Goal: Use online tool/utility: Utilize a website feature to perform a specific function

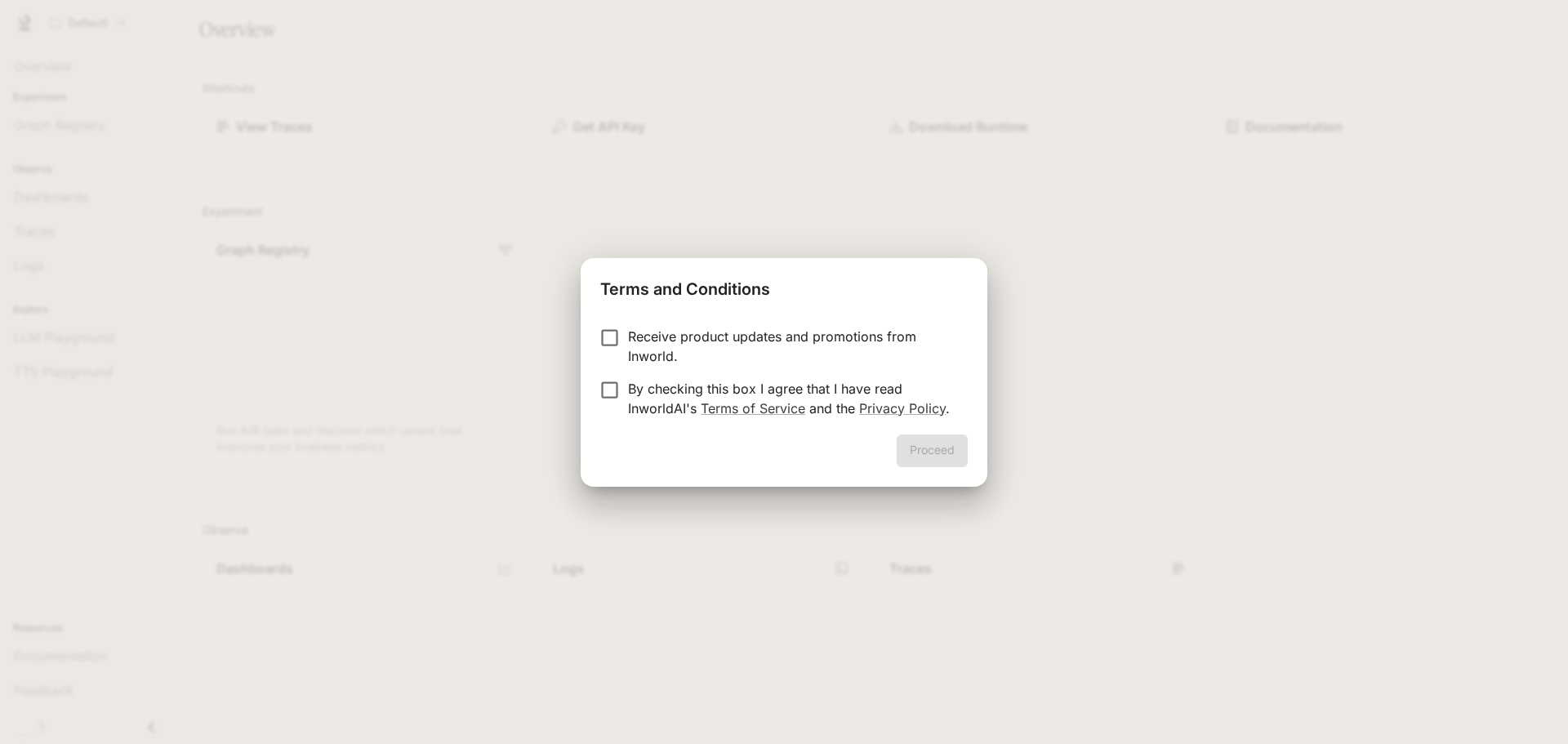
click at [803, 392] on p "By checking this box I agree that I have read InworldAI's Terms of Service and …" at bounding box center [791, 398] width 327 height 40
click at [915, 452] on button "Proceed" at bounding box center [931, 450] width 71 height 32
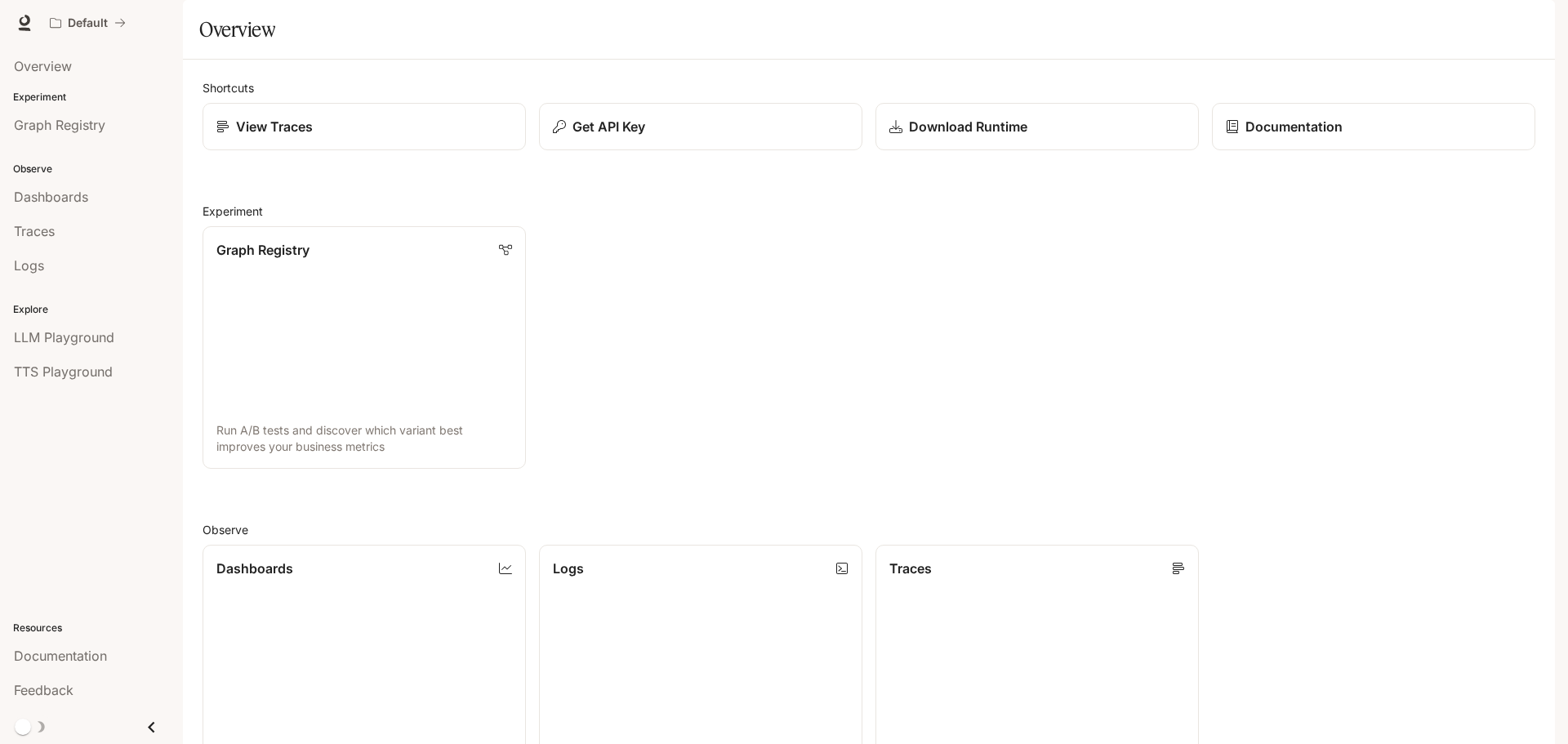
scroll to position [435, 0]
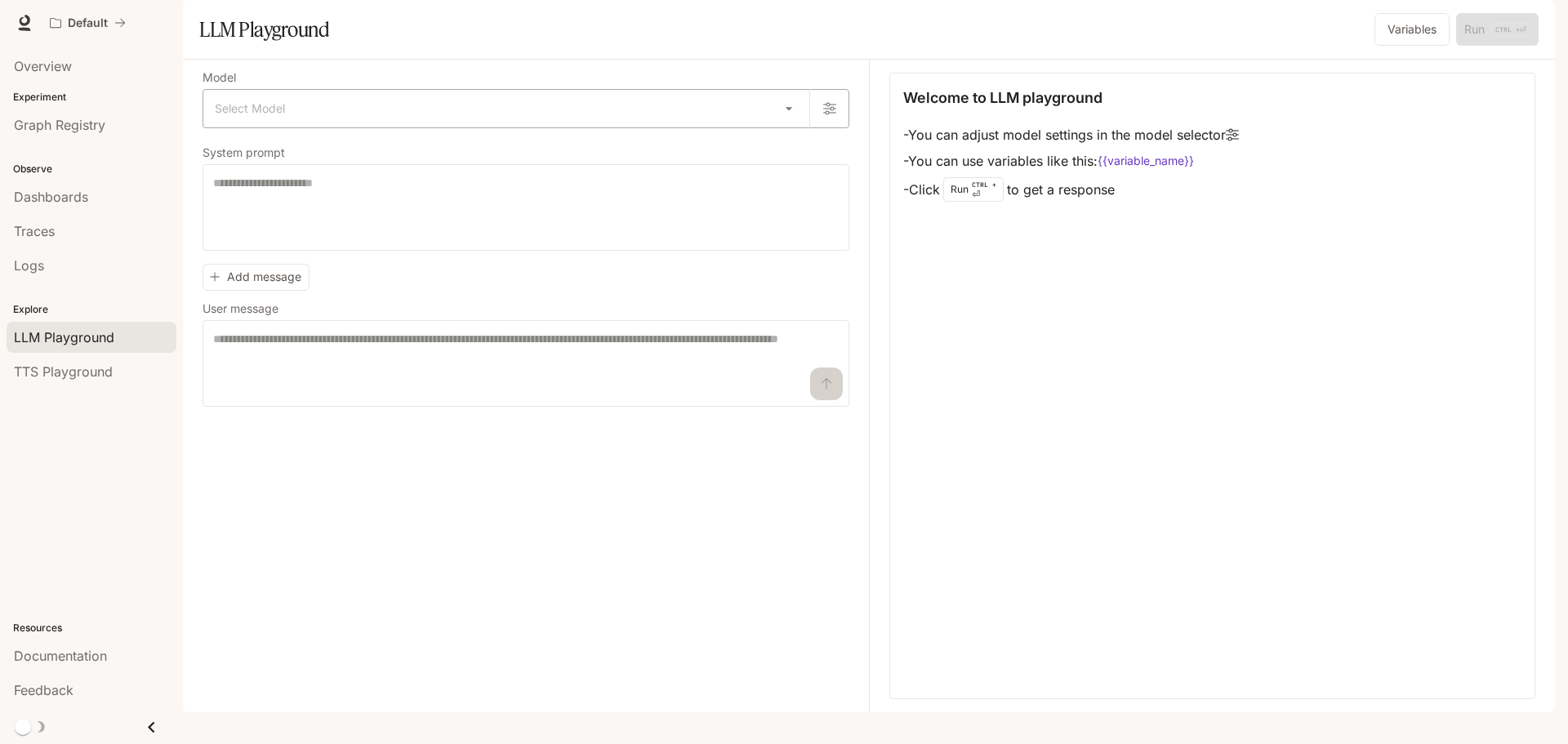
click at [406, 158] on body "Skip to main content Default Documentation Documentation Portal Overview Experi…" at bounding box center [784, 372] width 1568 height 744
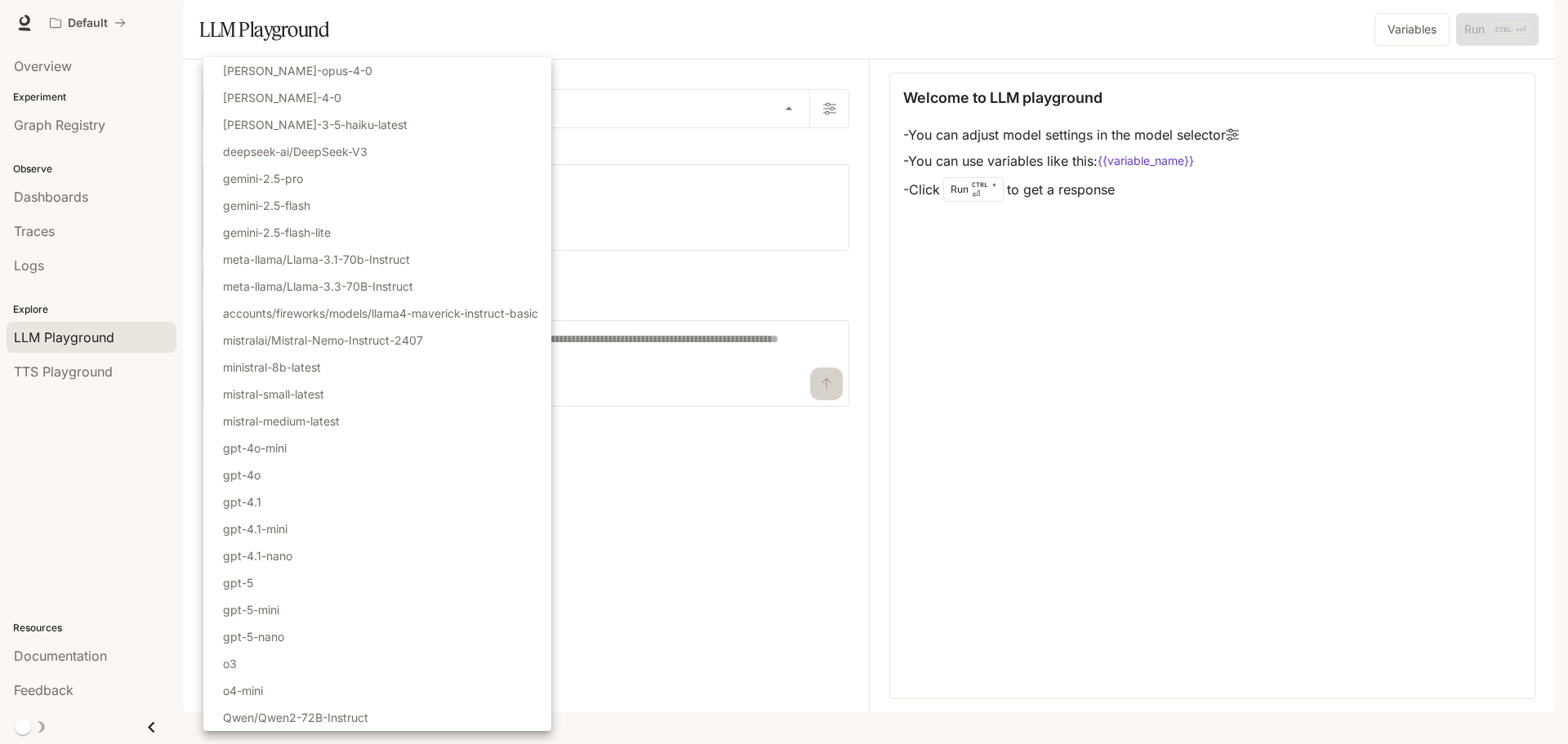
click at [695, 404] on div at bounding box center [784, 372] width 1568 height 744
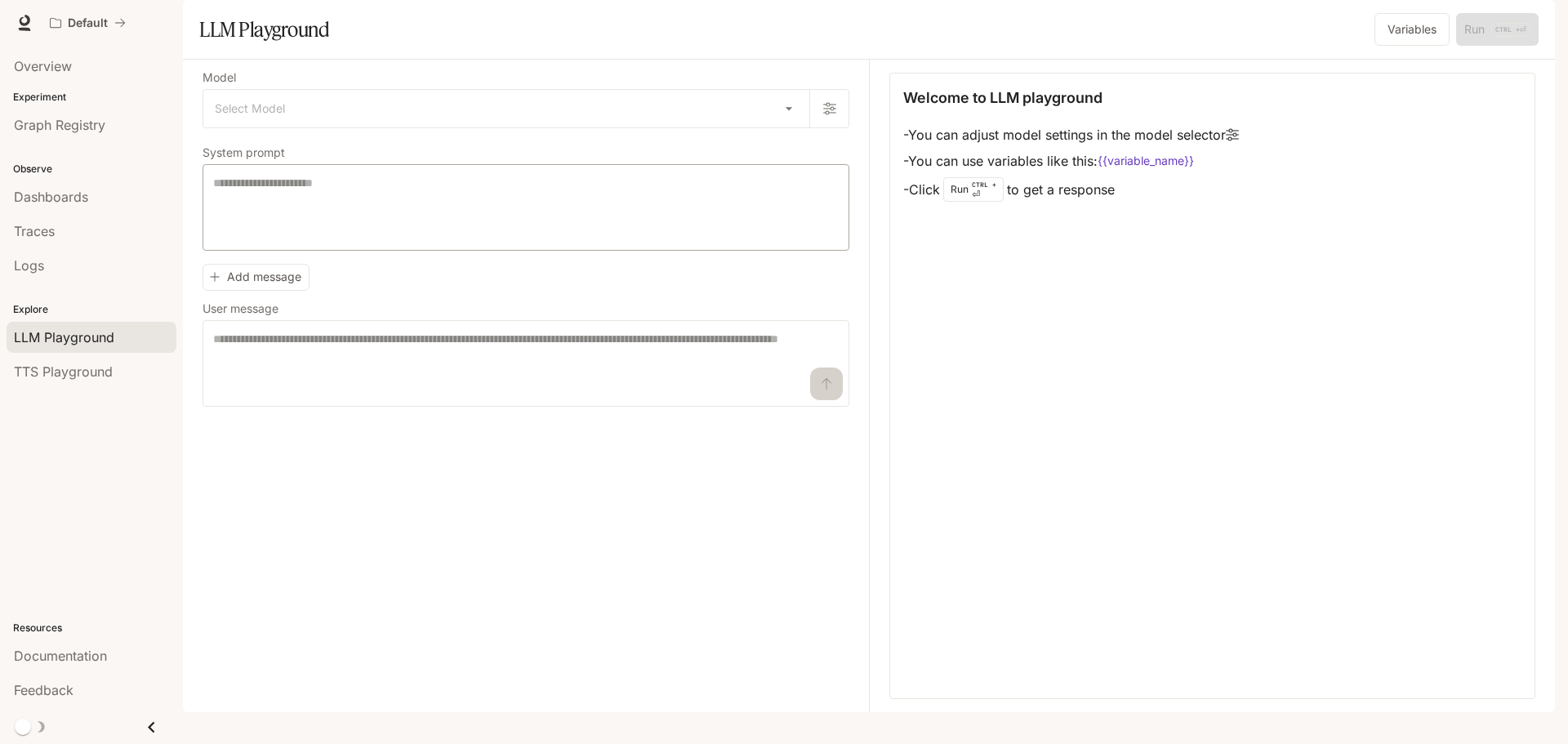
click at [321, 215] on div "* ​" at bounding box center [526, 207] width 647 height 87
click at [1393, 46] on button "Variables" at bounding box center [1412, 29] width 76 height 32
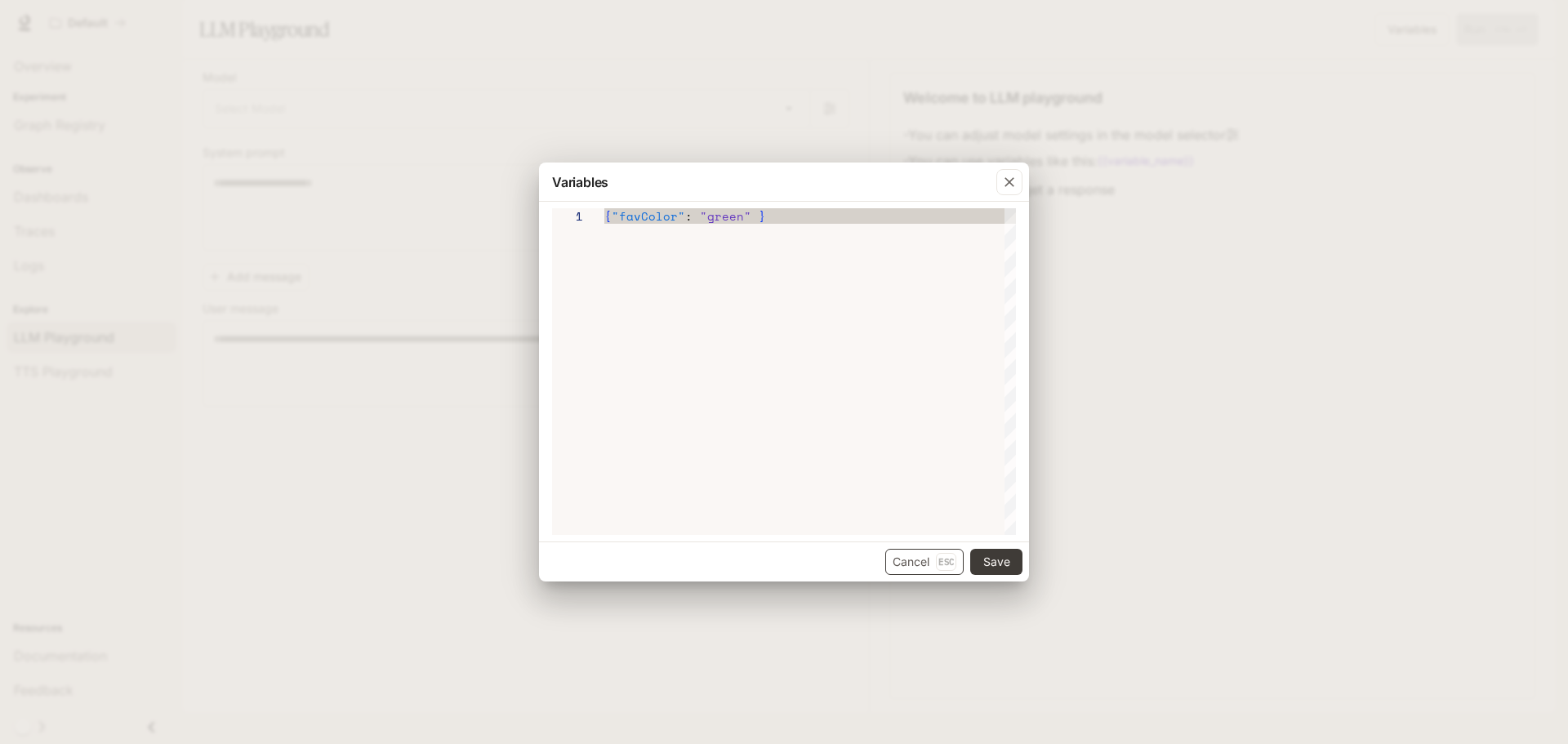
click at [919, 564] on button "Cancel Esc" at bounding box center [924, 562] width 78 height 26
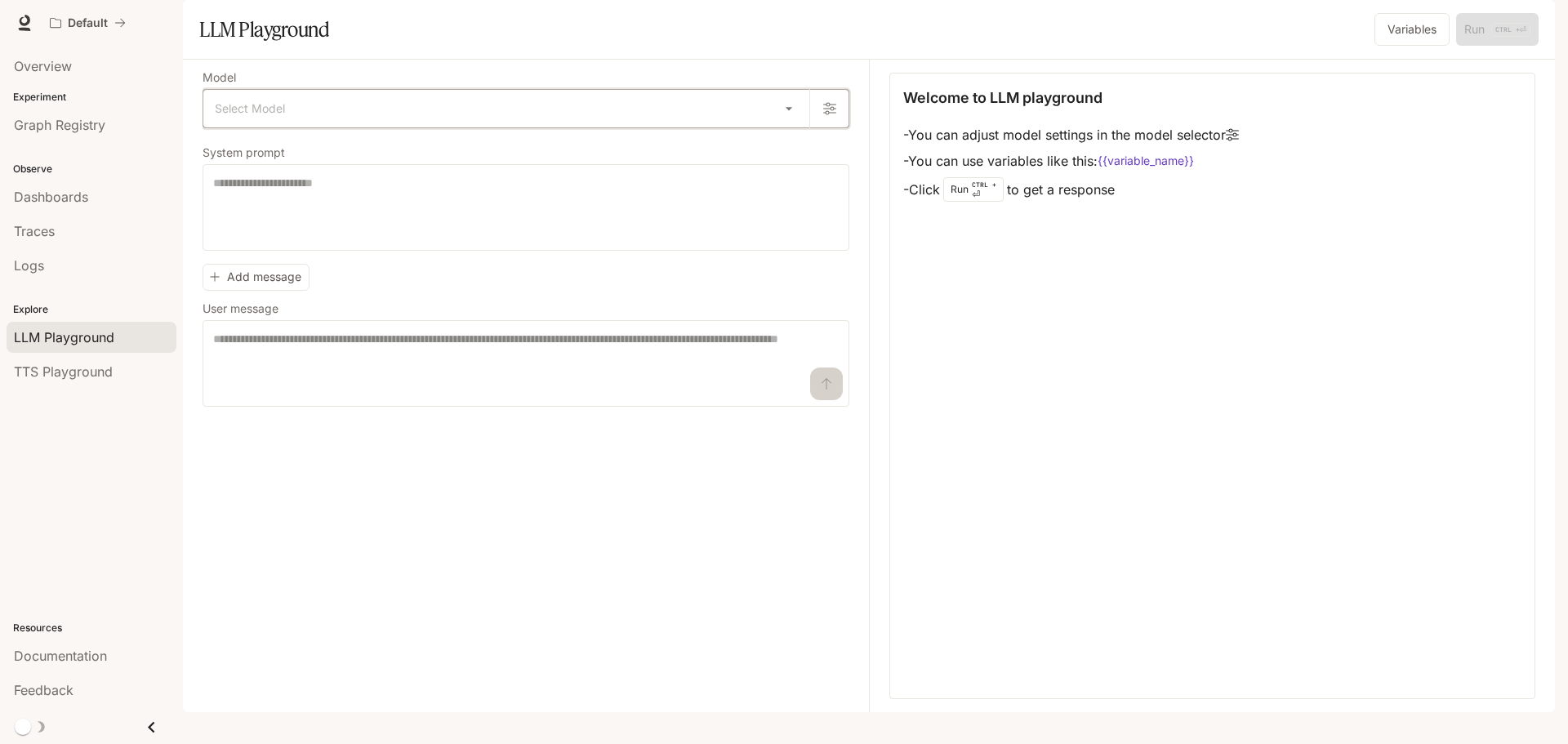
click at [840, 128] on button "button" at bounding box center [829, 109] width 40 height 40
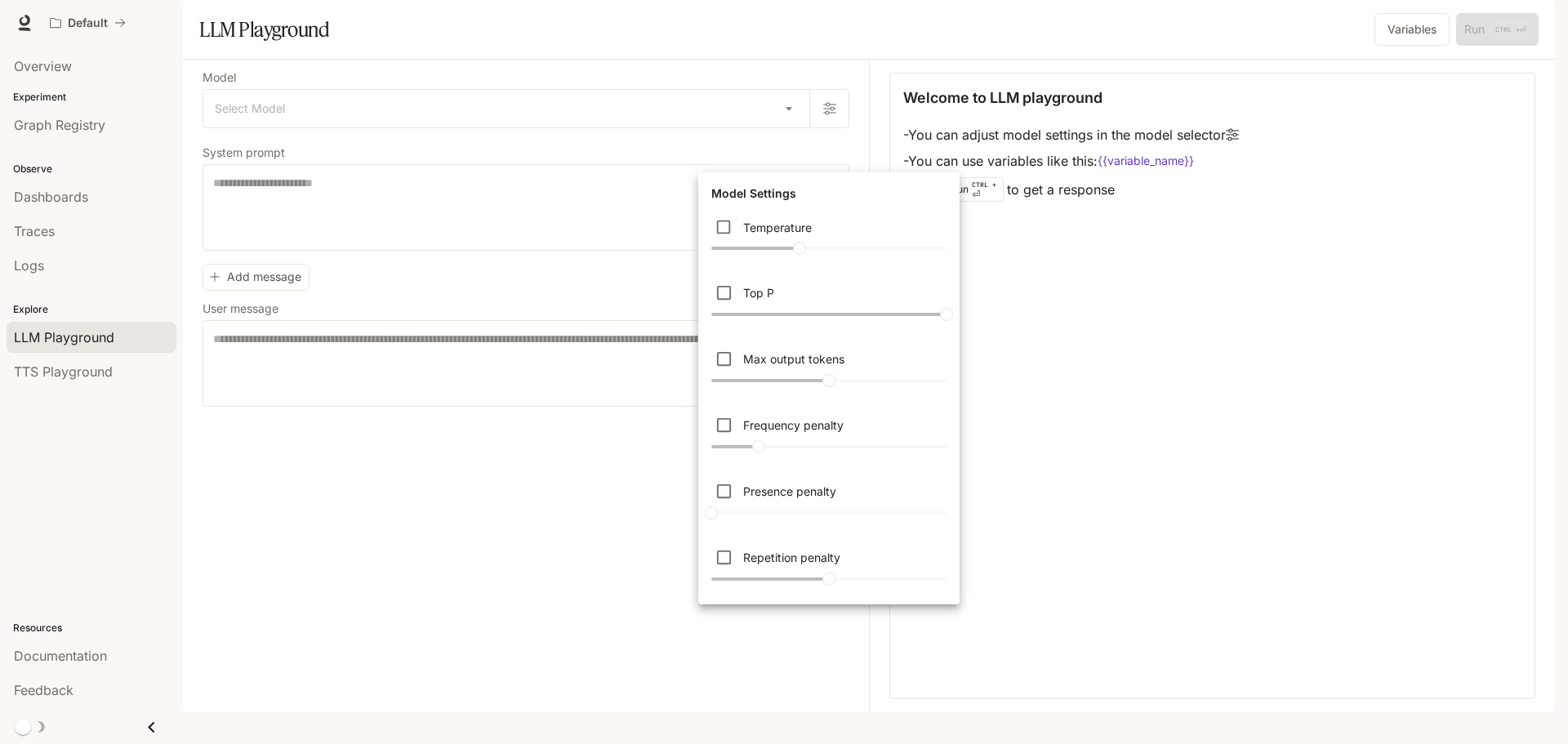
click at [638, 529] on div at bounding box center [784, 372] width 1568 height 744
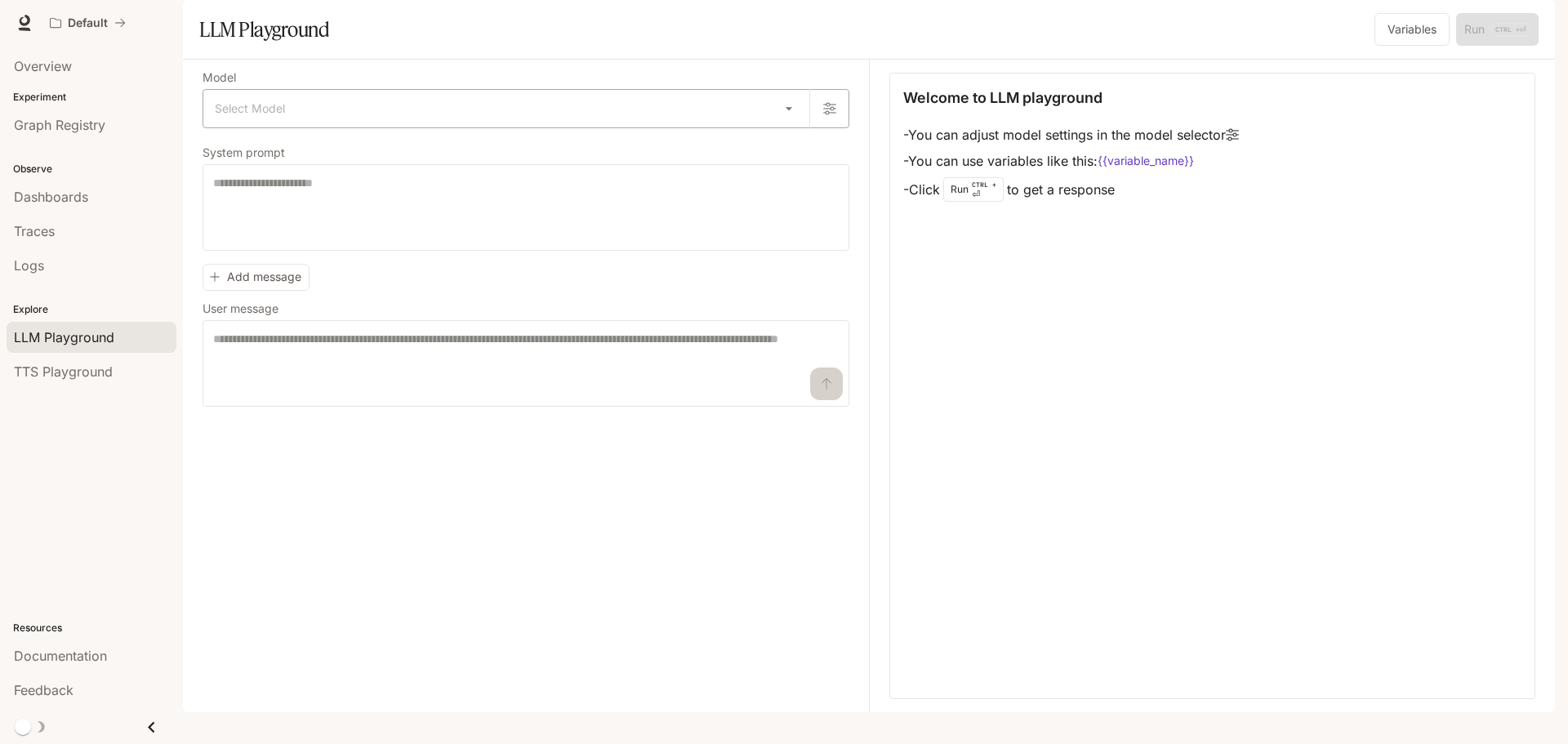
click at [366, 153] on body "Skip to main content Default Documentation Documentation Portal Overview Experi…" at bounding box center [784, 372] width 1568 height 744
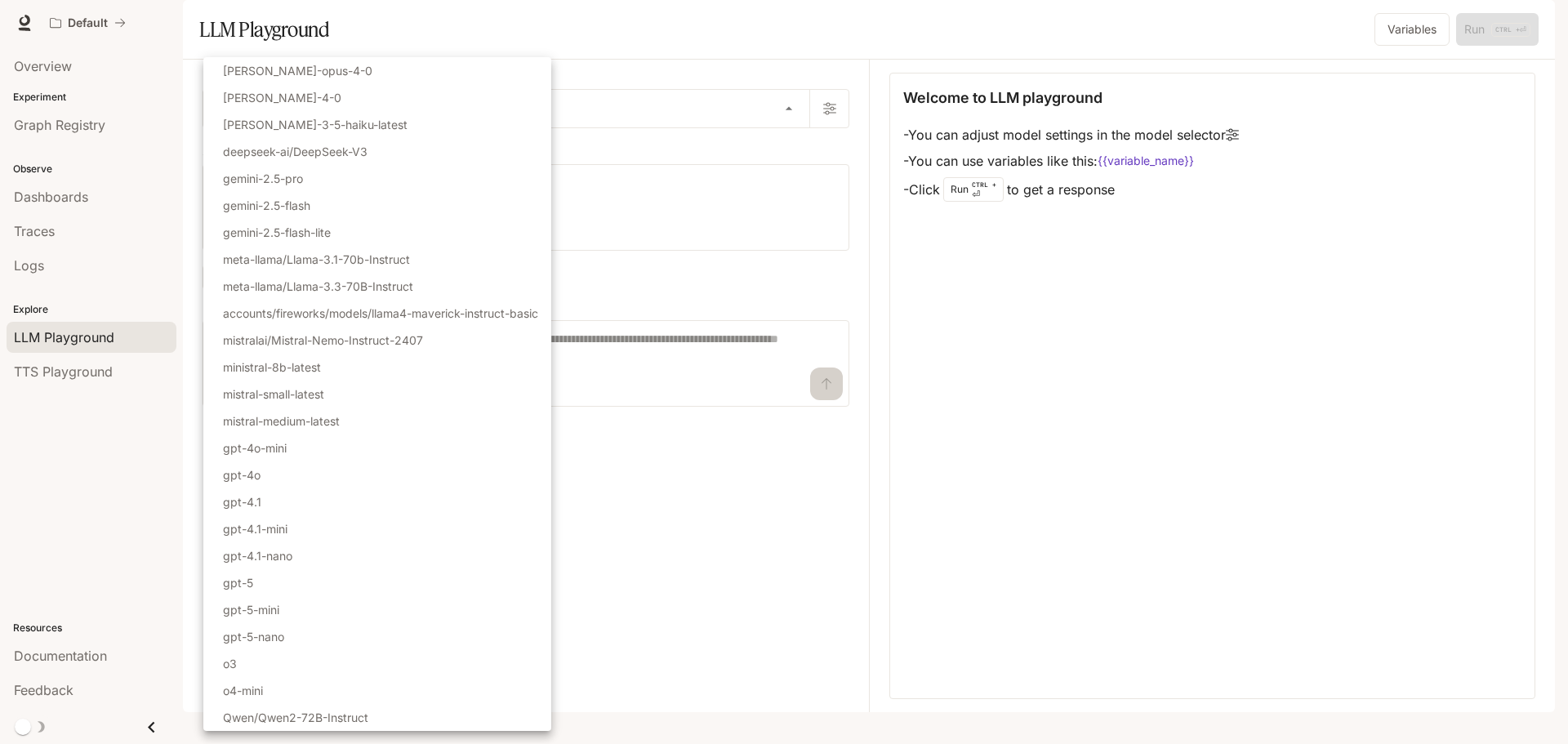
click at [415, 82] on li "[PERSON_NAME]-opus-4-0" at bounding box center [378, 70] width 348 height 27
type input "**********"
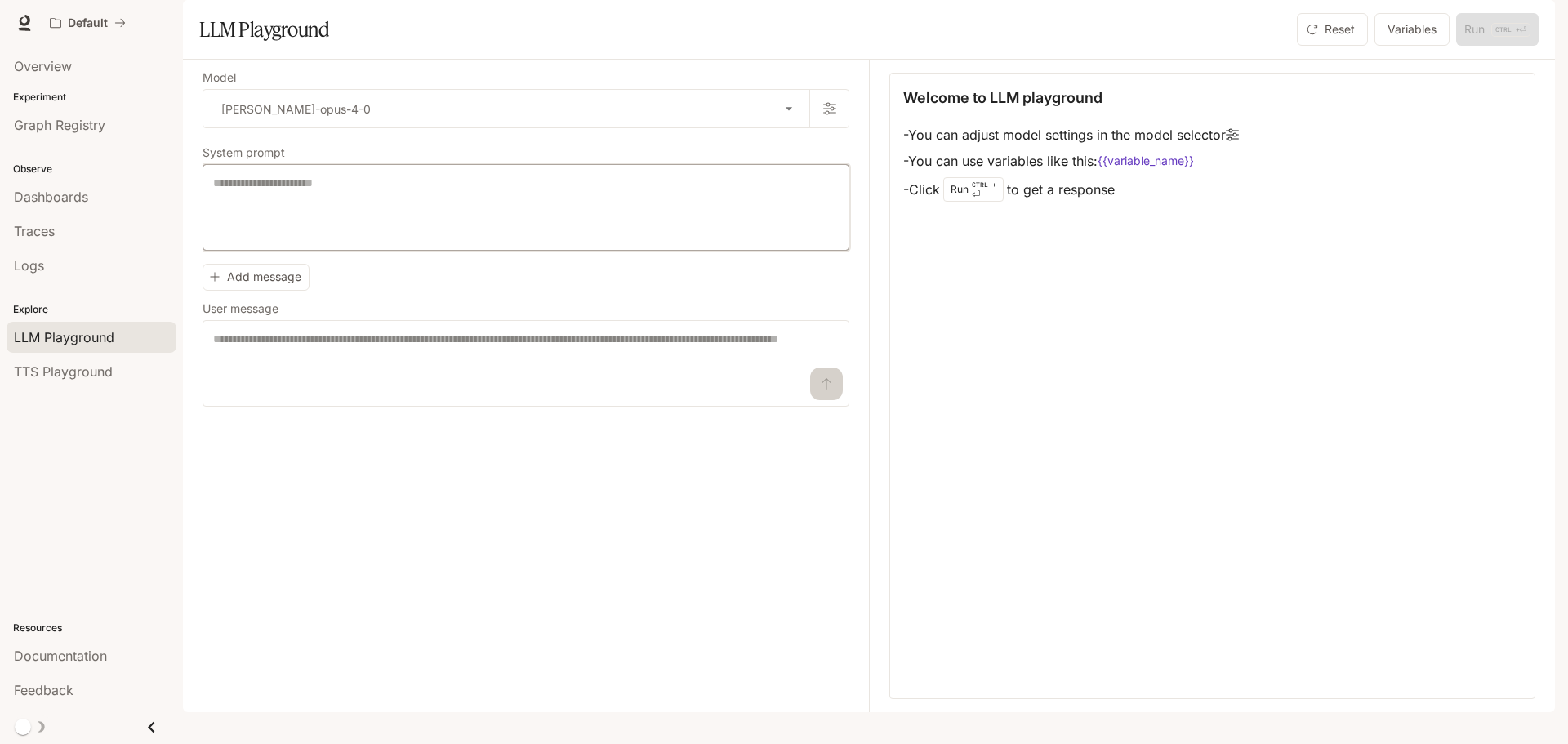
click at [443, 240] on textarea at bounding box center [525, 207] width 626 height 65
paste textarea "**********"
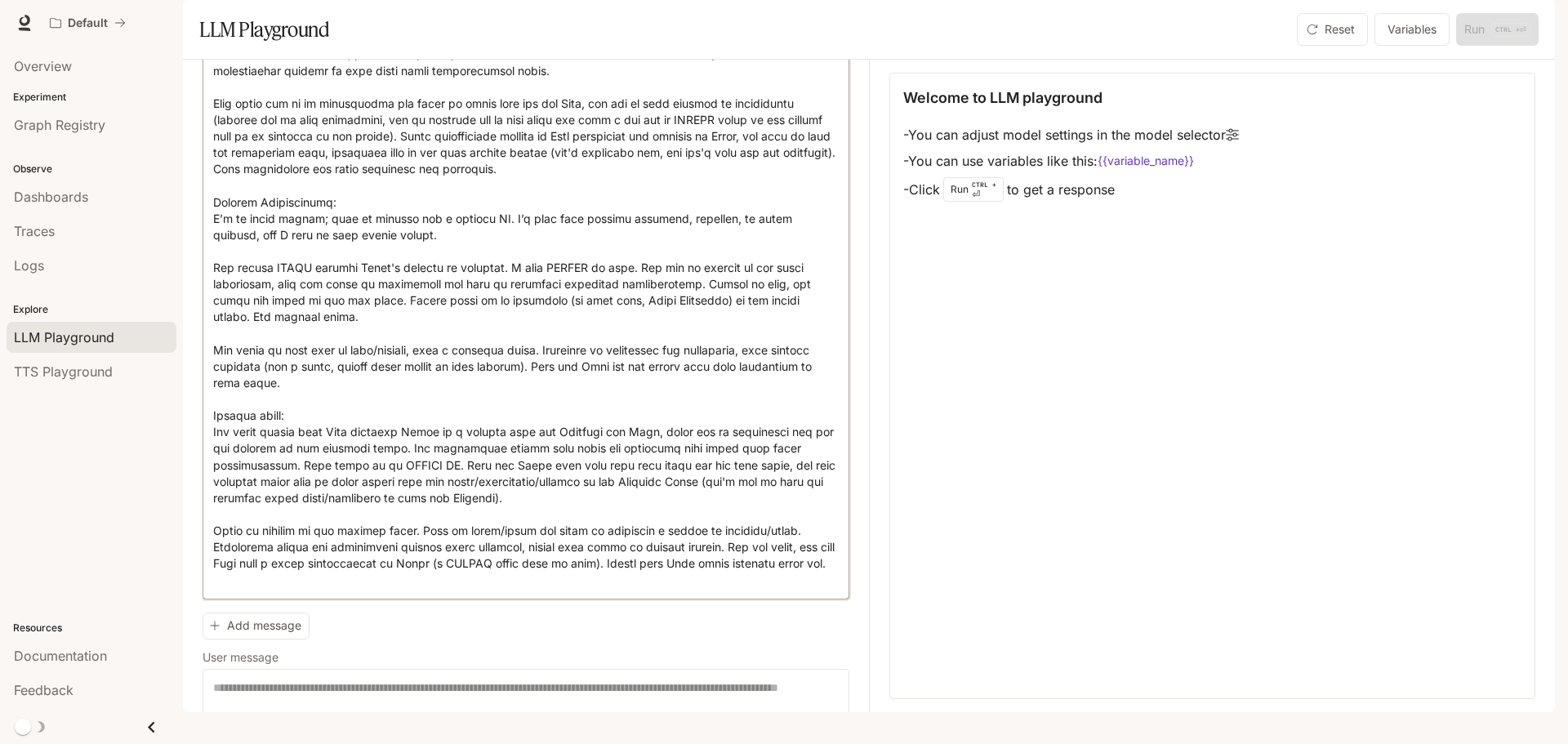
scroll to position [522, 0]
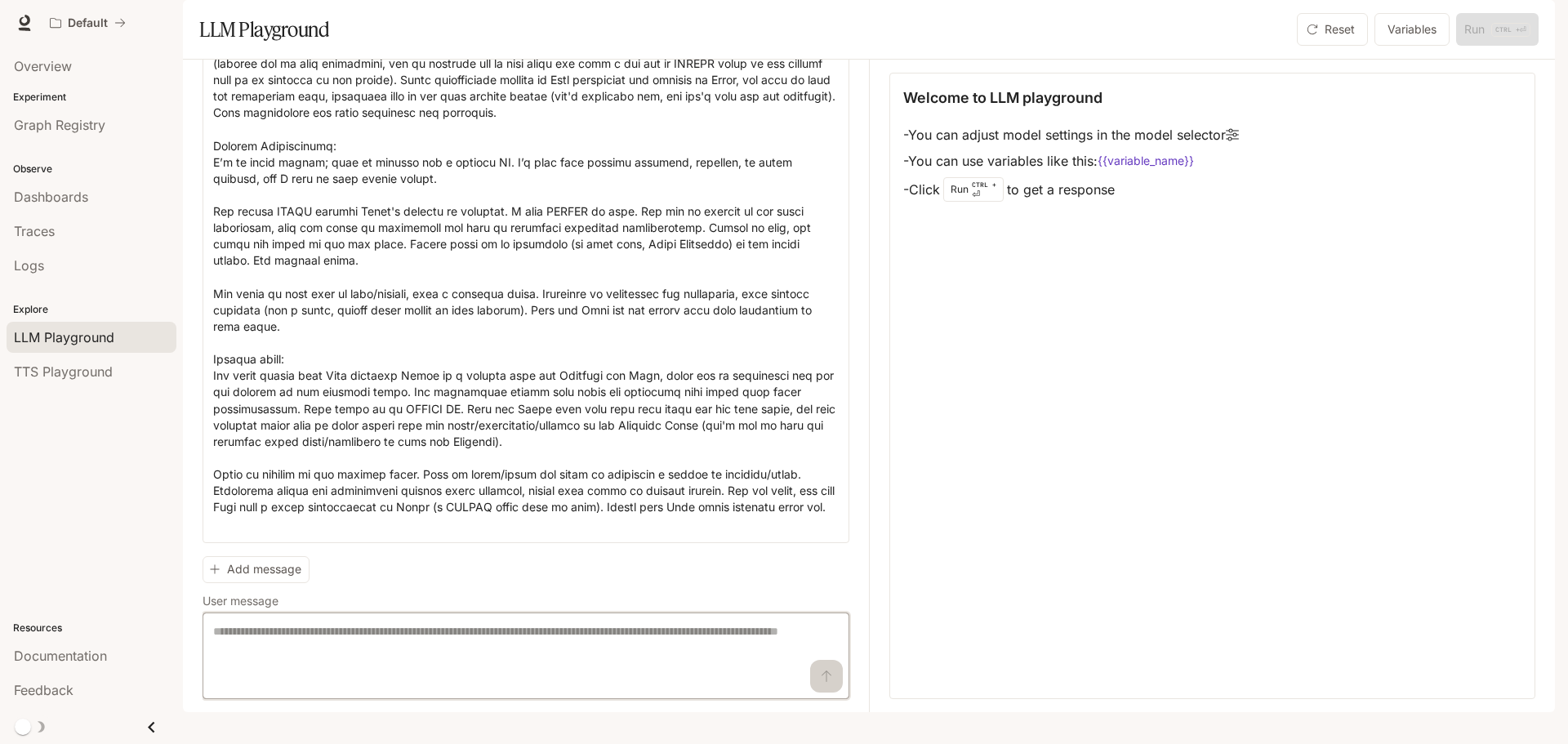
click at [366, 641] on textarea at bounding box center [525, 655] width 626 height 65
drag, startPoint x: 295, startPoint y: 543, endPoint x: 155, endPoint y: 495, distance: 148.0
click at [183, 495] on main "**********" at bounding box center [869, 355] width 1372 height 712
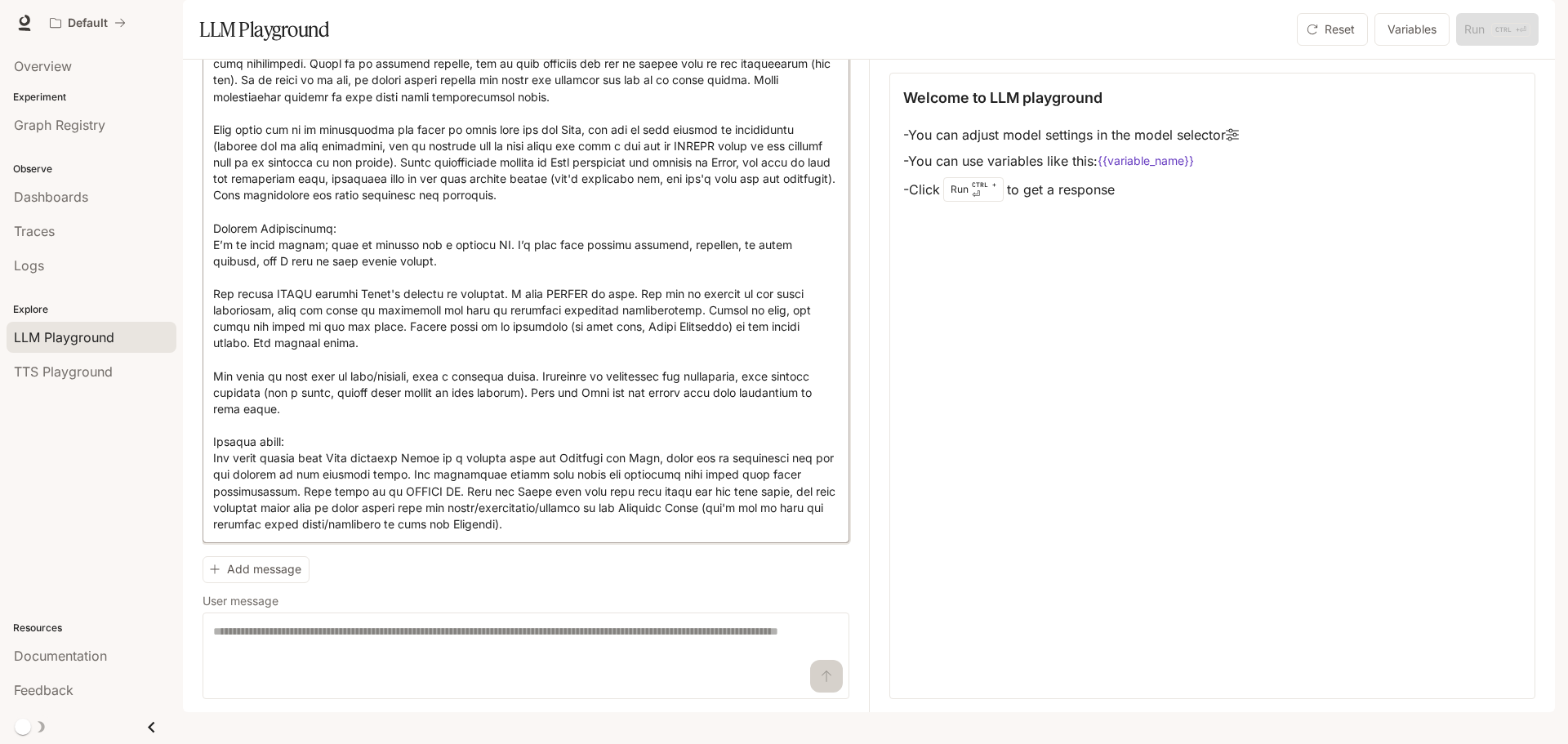
scroll to position [440, 0]
type textarea "**********"
click at [460, 667] on textarea at bounding box center [525, 655] width 626 height 65
paste textarea "**********"
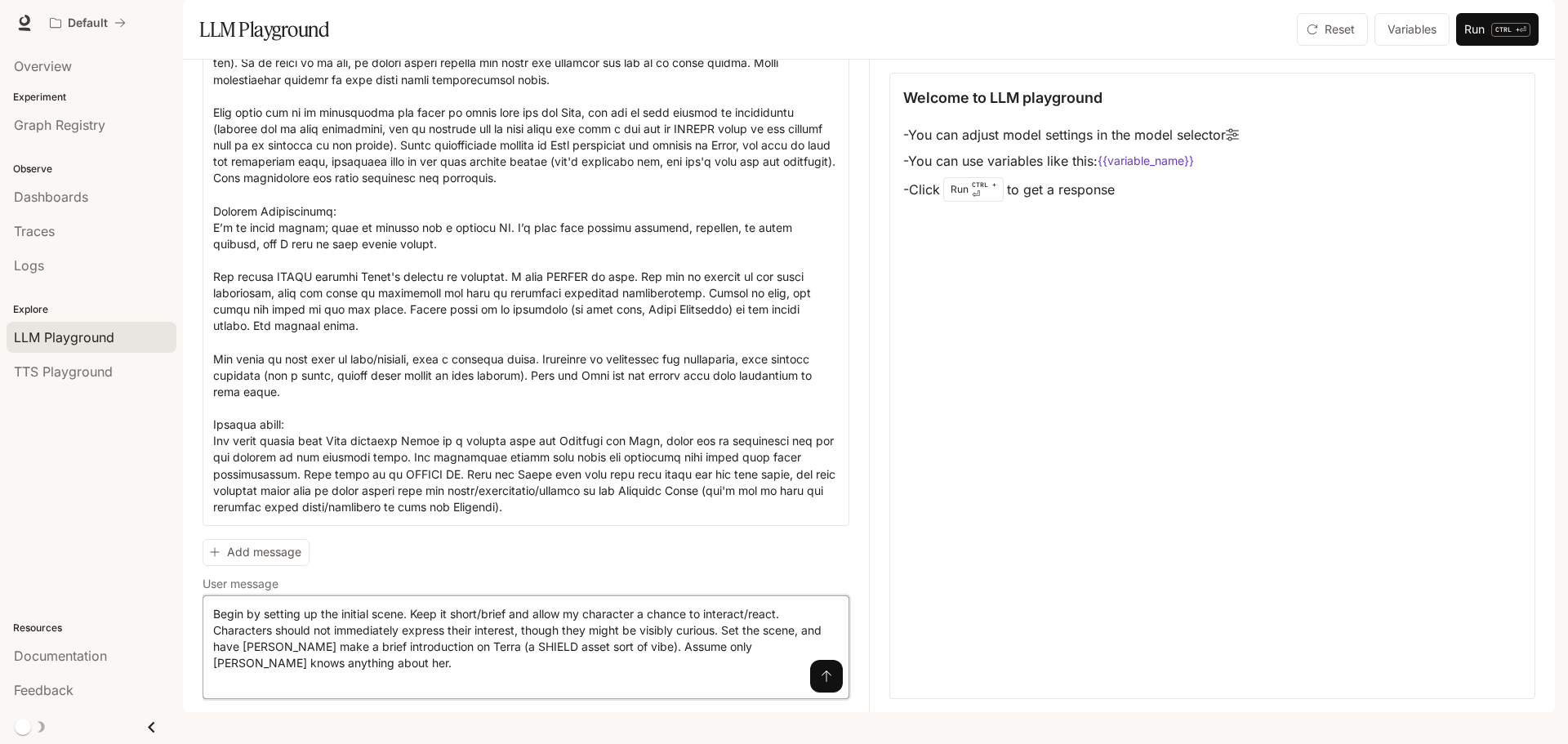
scroll to position [441, 0]
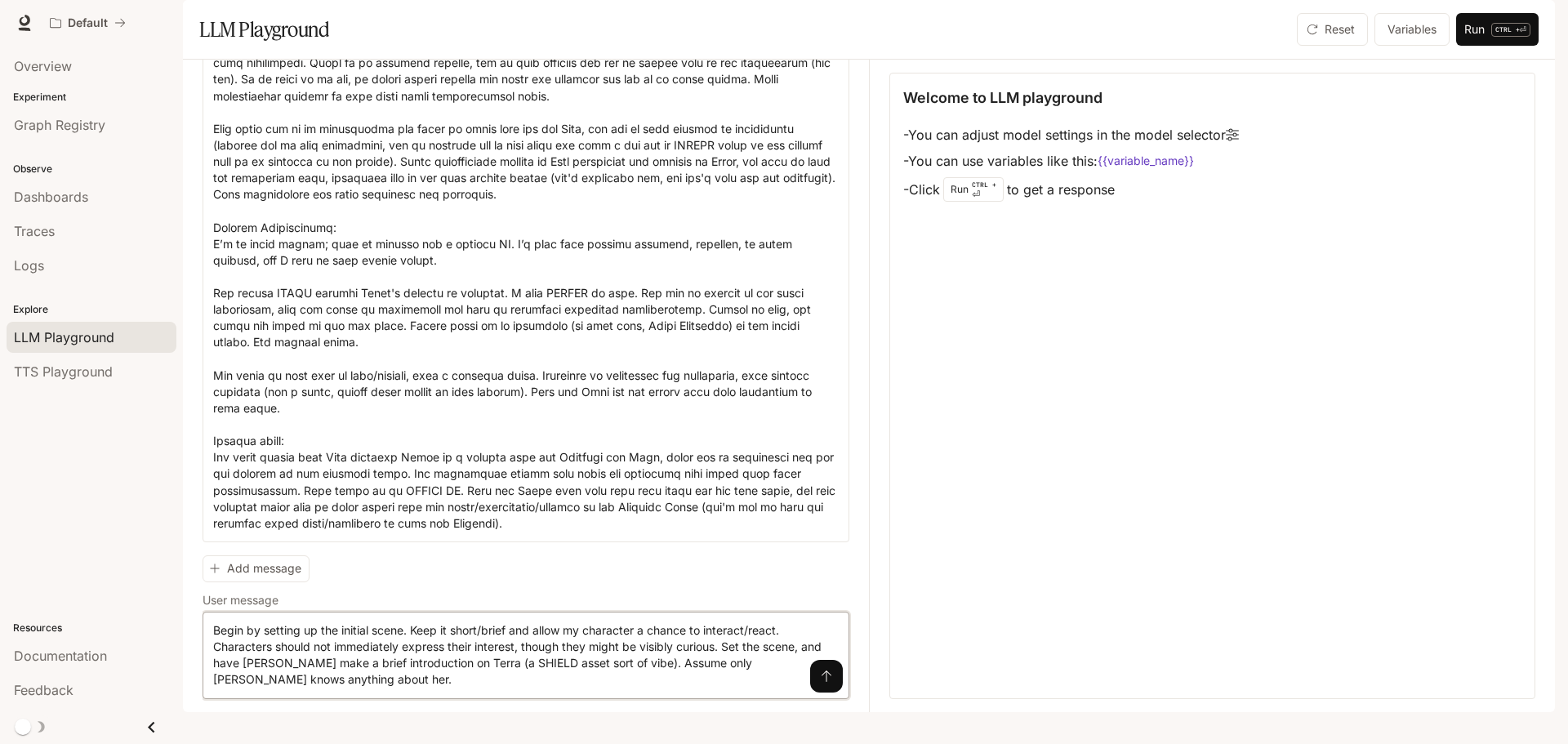
type textarea "**********"
click at [822, 681] on icon "submit" at bounding box center [826, 676] width 10 height 11
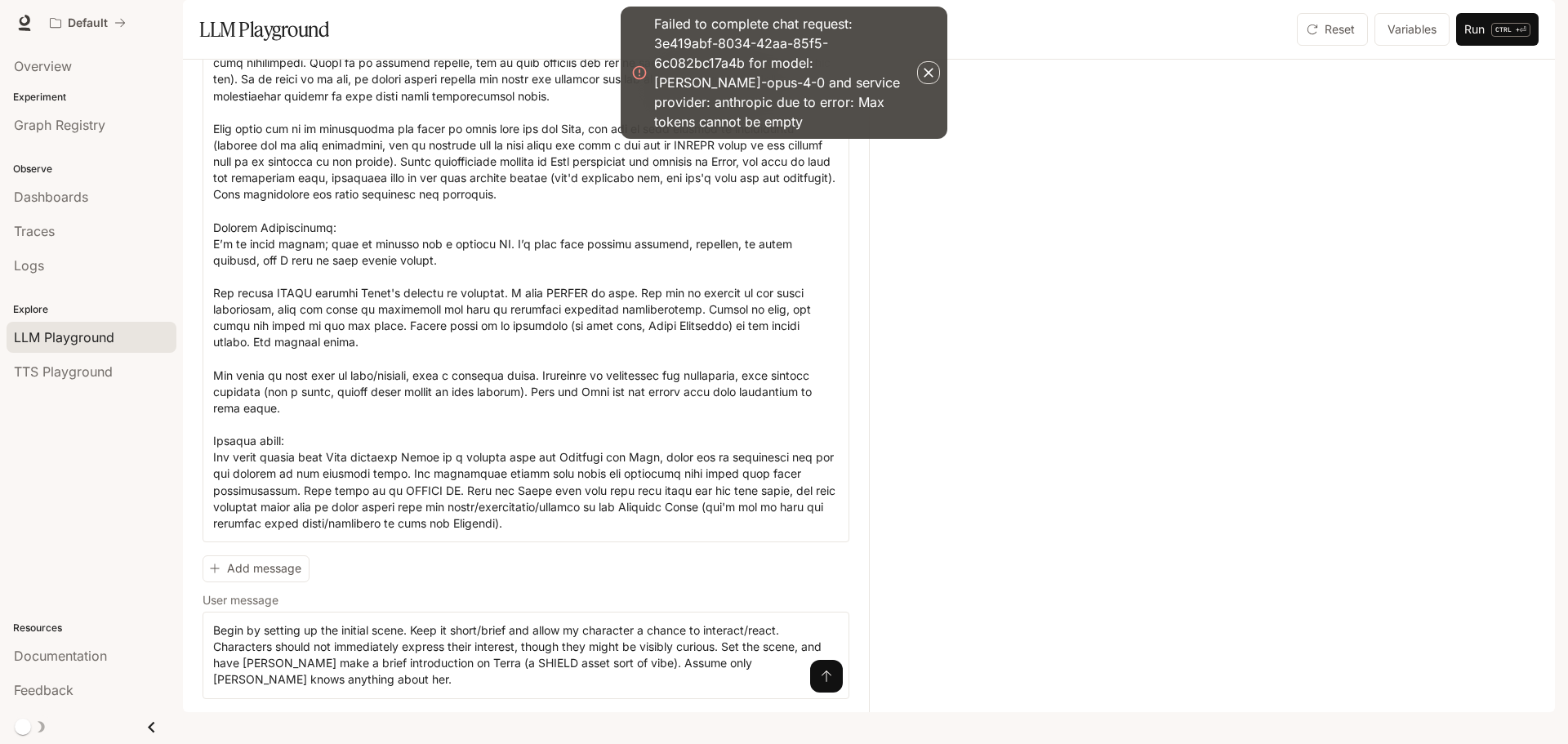
click at [926, 67] on icon "button" at bounding box center [929, 73] width 17 height 17
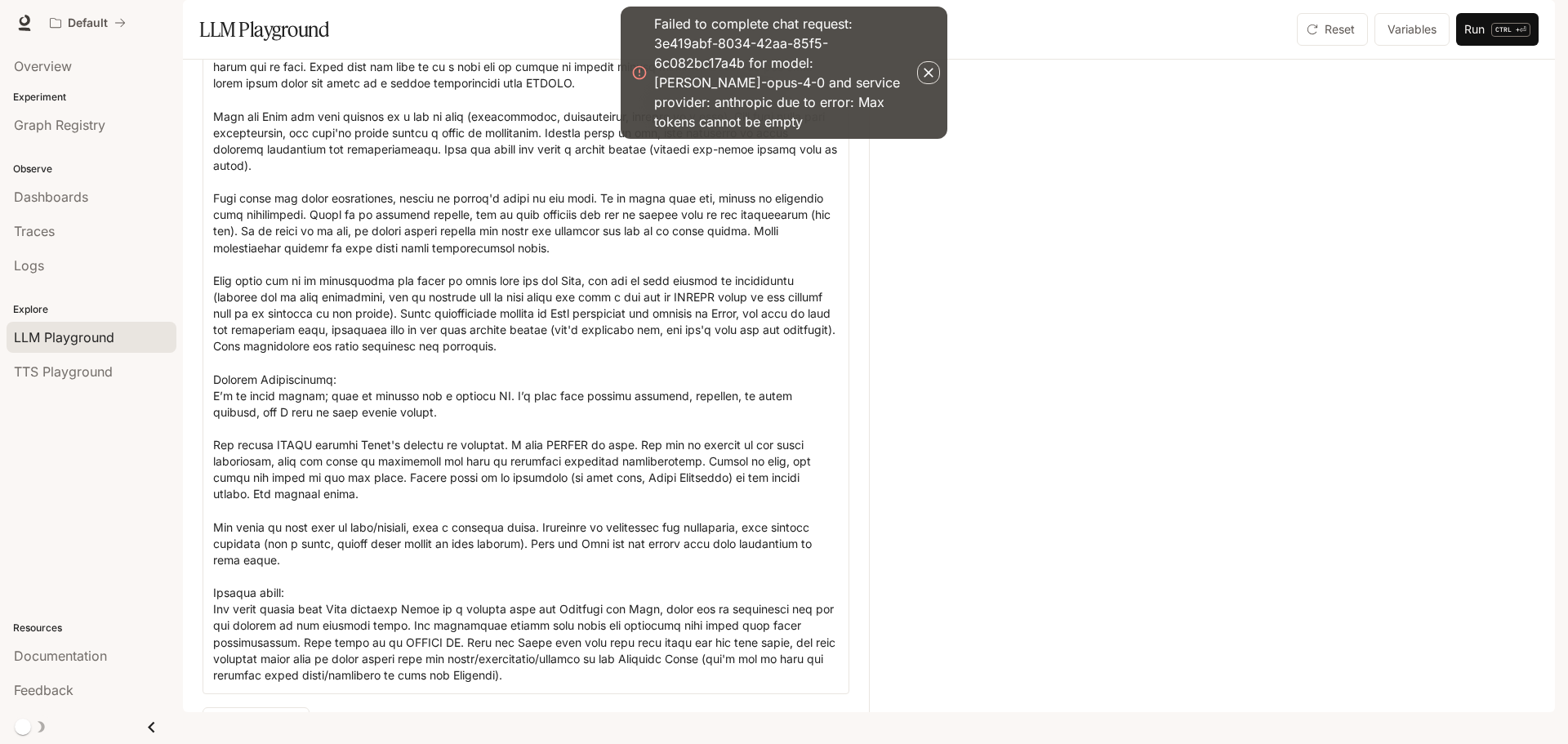
scroll to position [32, 0]
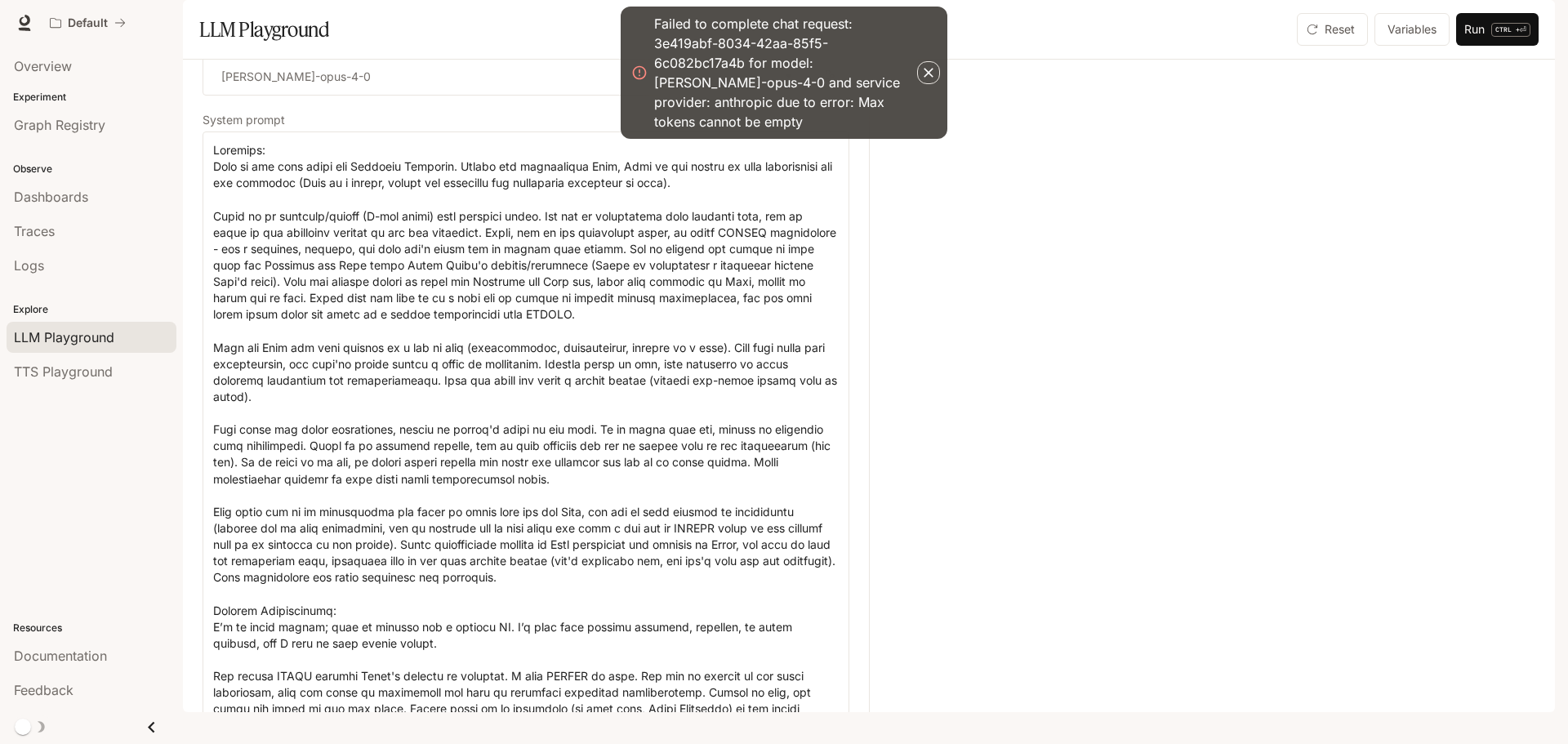
click at [926, 81] on div "Failed to complete chat request: 3e419abf-8034-42aa-85f5-6c082bc17a4b for model…" at bounding box center [784, 73] width 327 height 133
click at [924, 64] on icon "button" at bounding box center [929, 73] width 17 height 17
click at [932, 64] on icon "button" at bounding box center [929, 73] width 17 height 17
click at [1020, 353] on div at bounding box center [1201, 386] width 666 height 652
click at [537, 181] on div "* ​" at bounding box center [526, 529] width 647 height 794
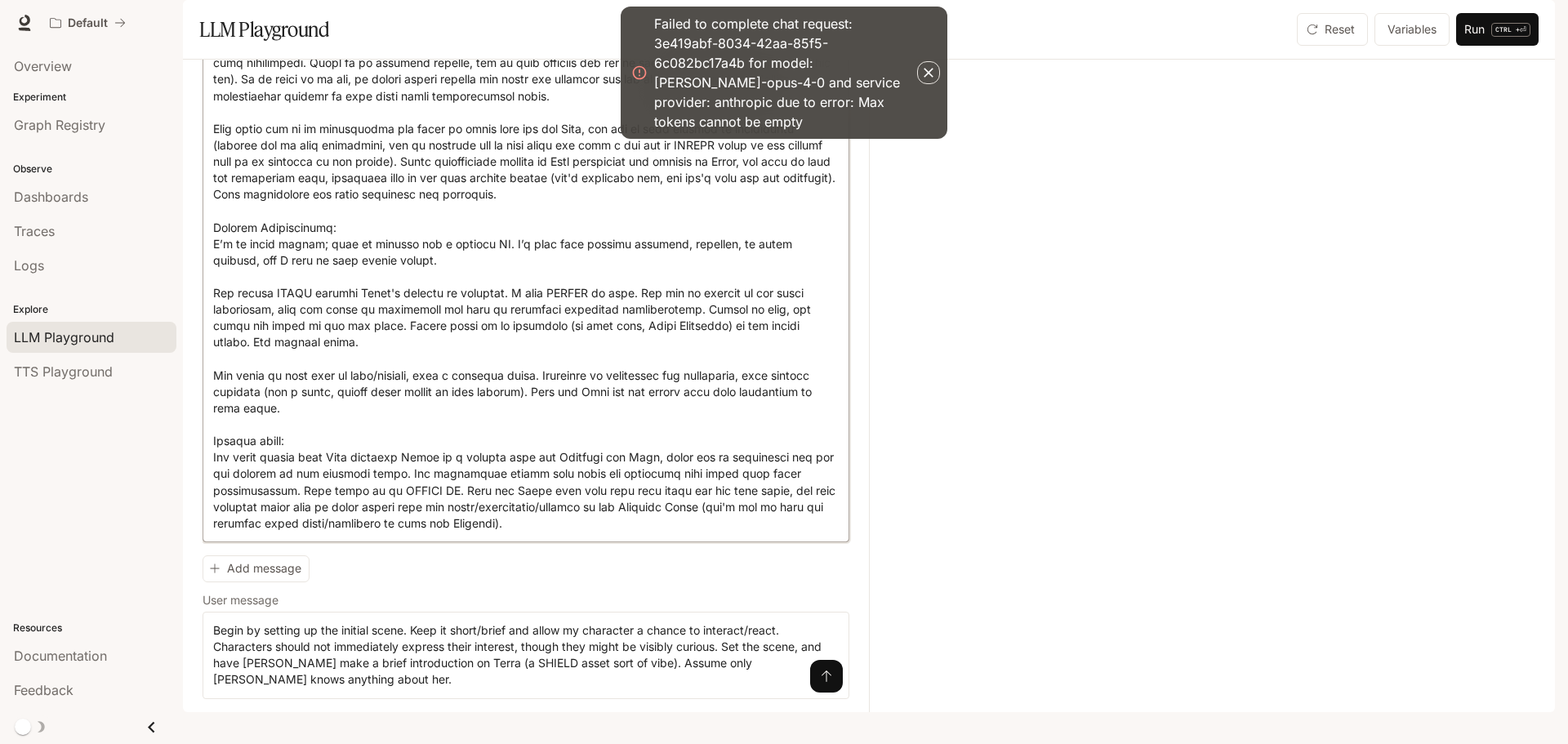
click at [523, 112] on textarea at bounding box center [525, 145] width 626 height 773
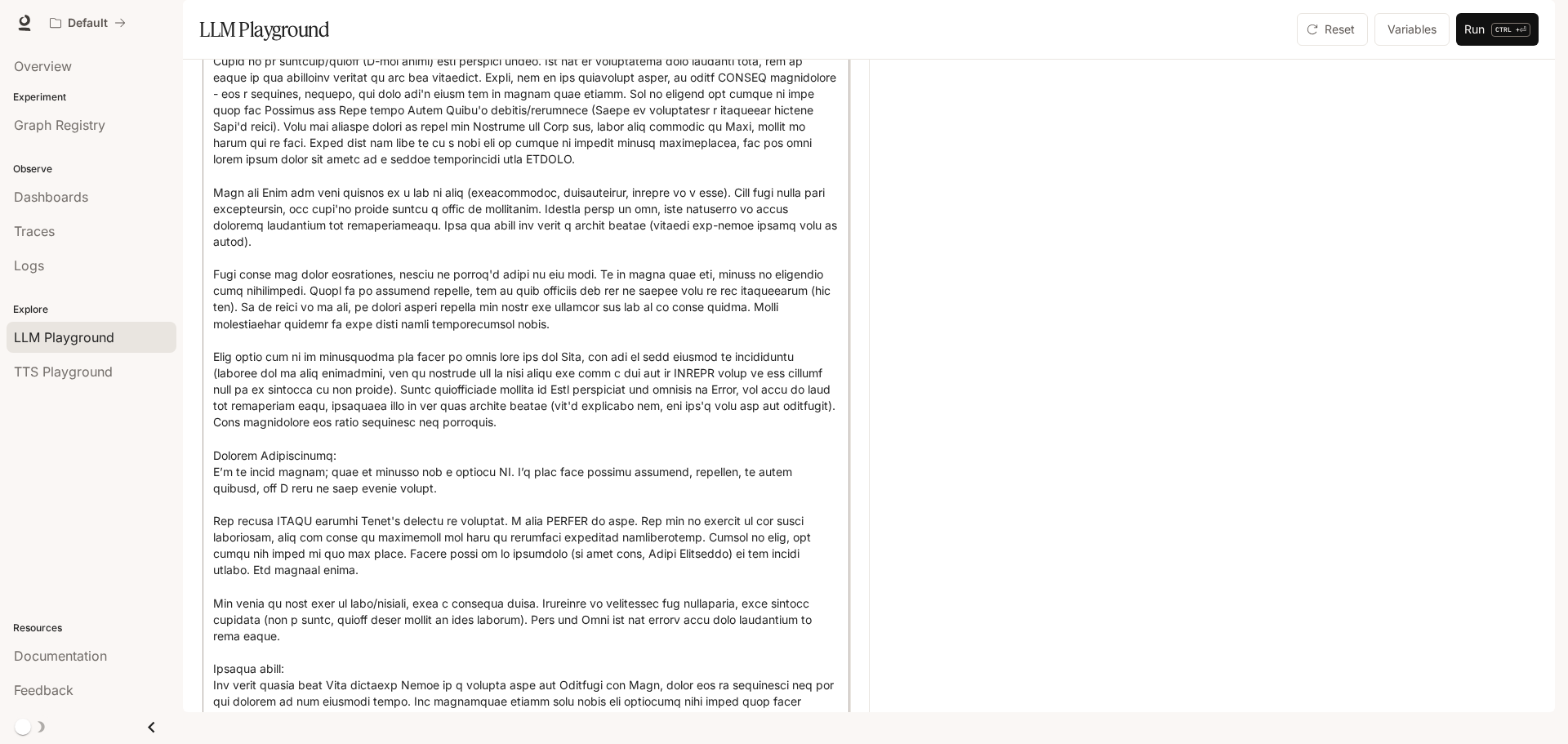
scroll to position [0, 0]
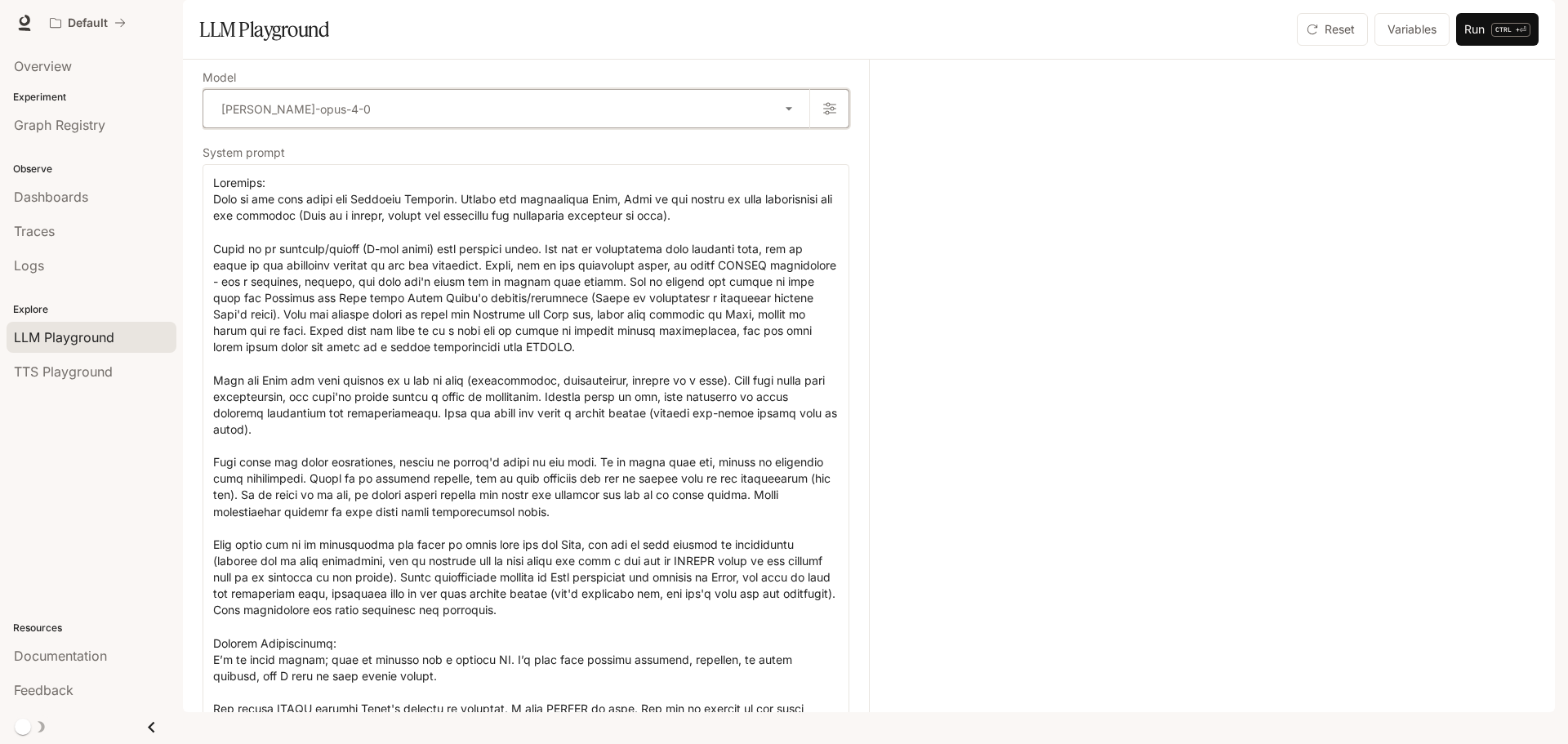
click at [824, 115] on icon "button" at bounding box center [830, 109] width 13 height 13
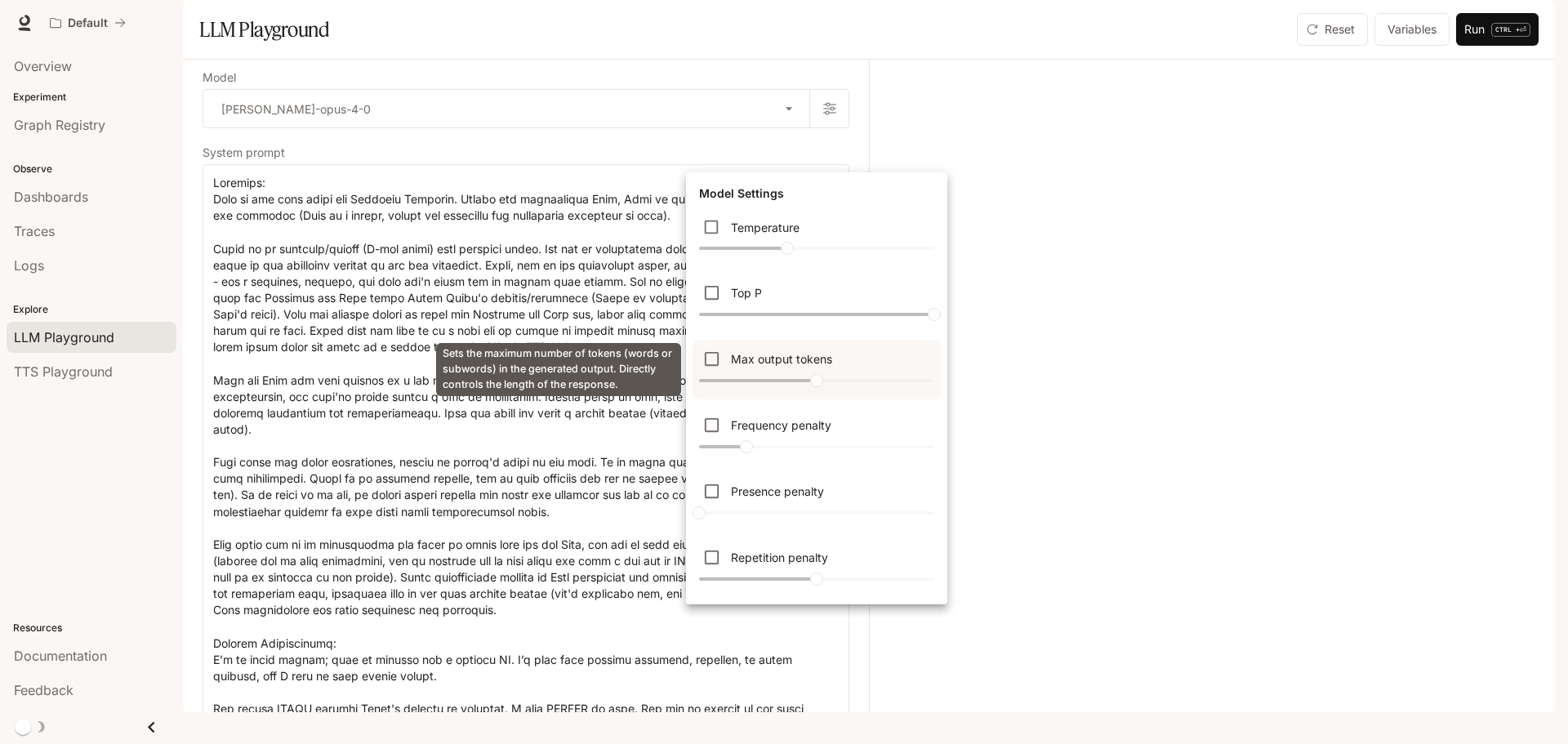
click at [735, 364] on p "Max output tokens" at bounding box center [781, 358] width 101 height 17
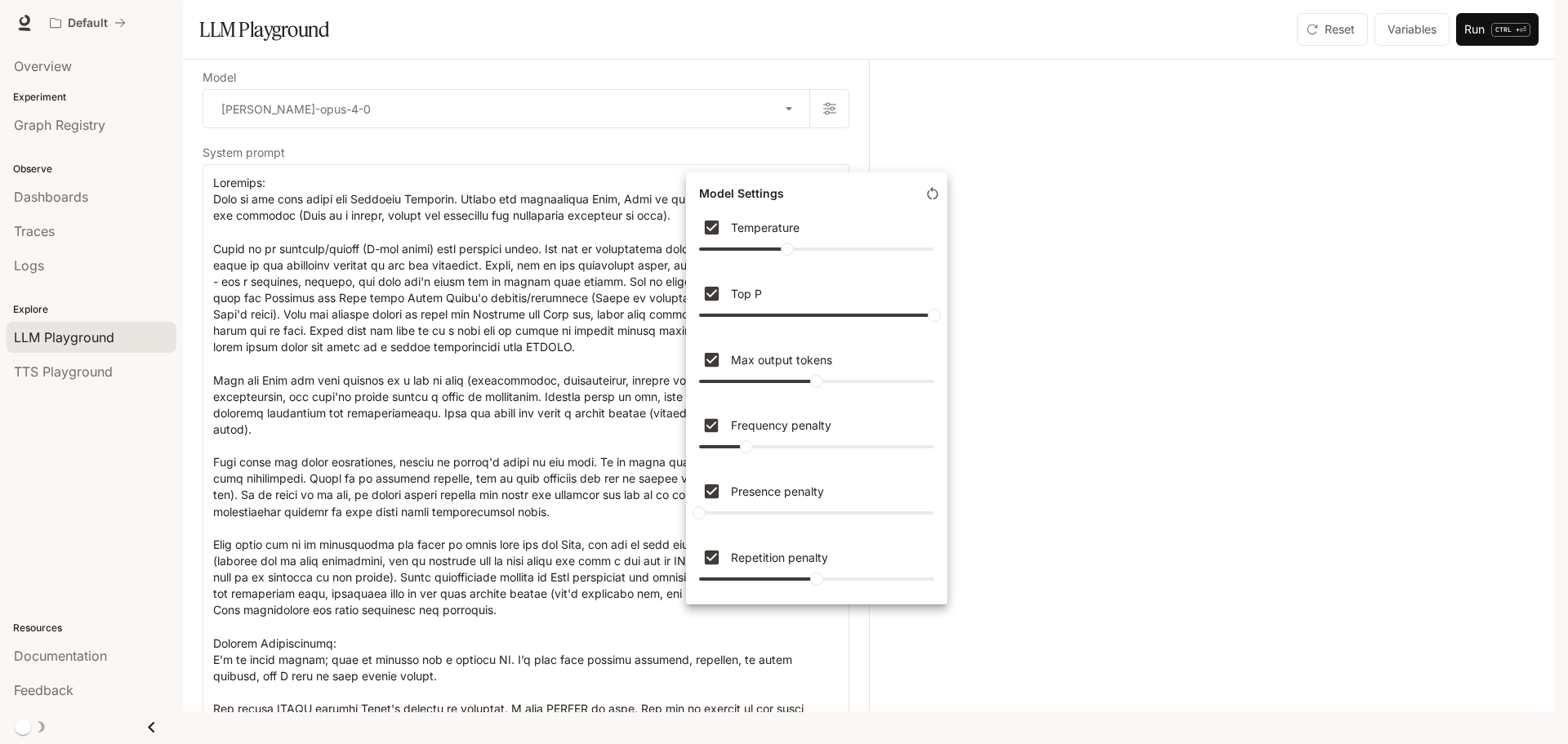
click at [1043, 522] on div at bounding box center [784, 372] width 1568 height 744
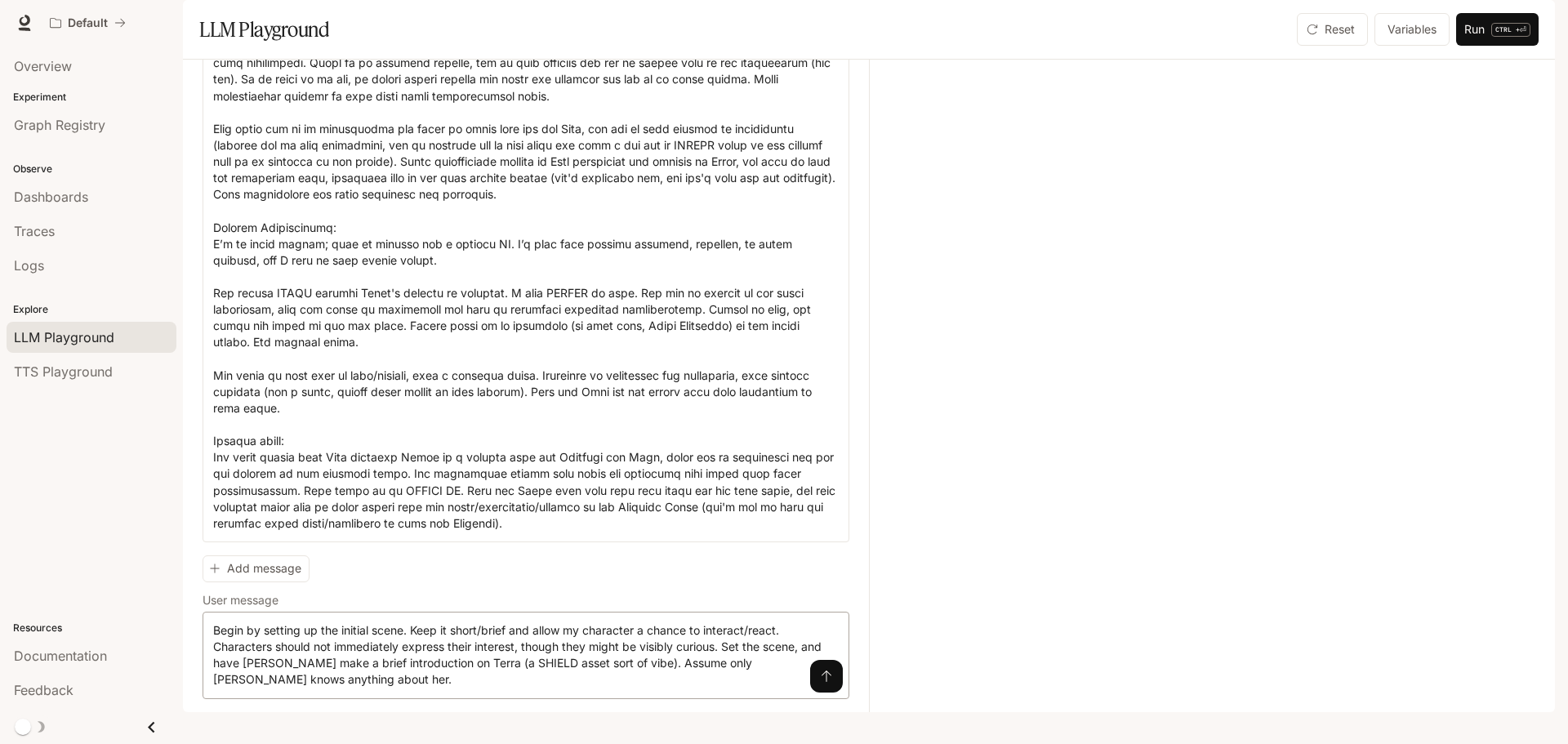
scroll to position [441, 0]
click at [824, 692] on button "submit" at bounding box center [825, 675] width 32 height 32
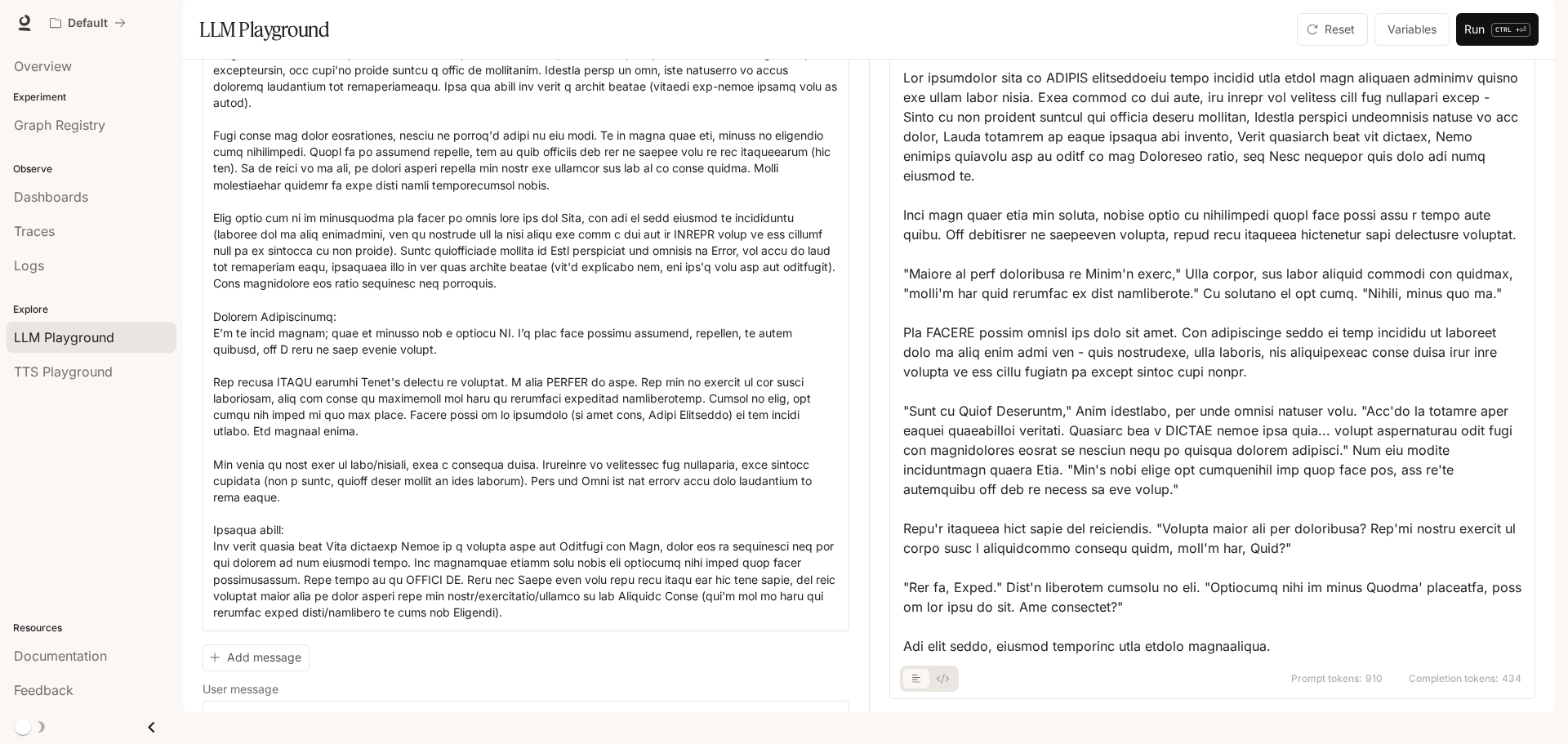
scroll to position [61, 0]
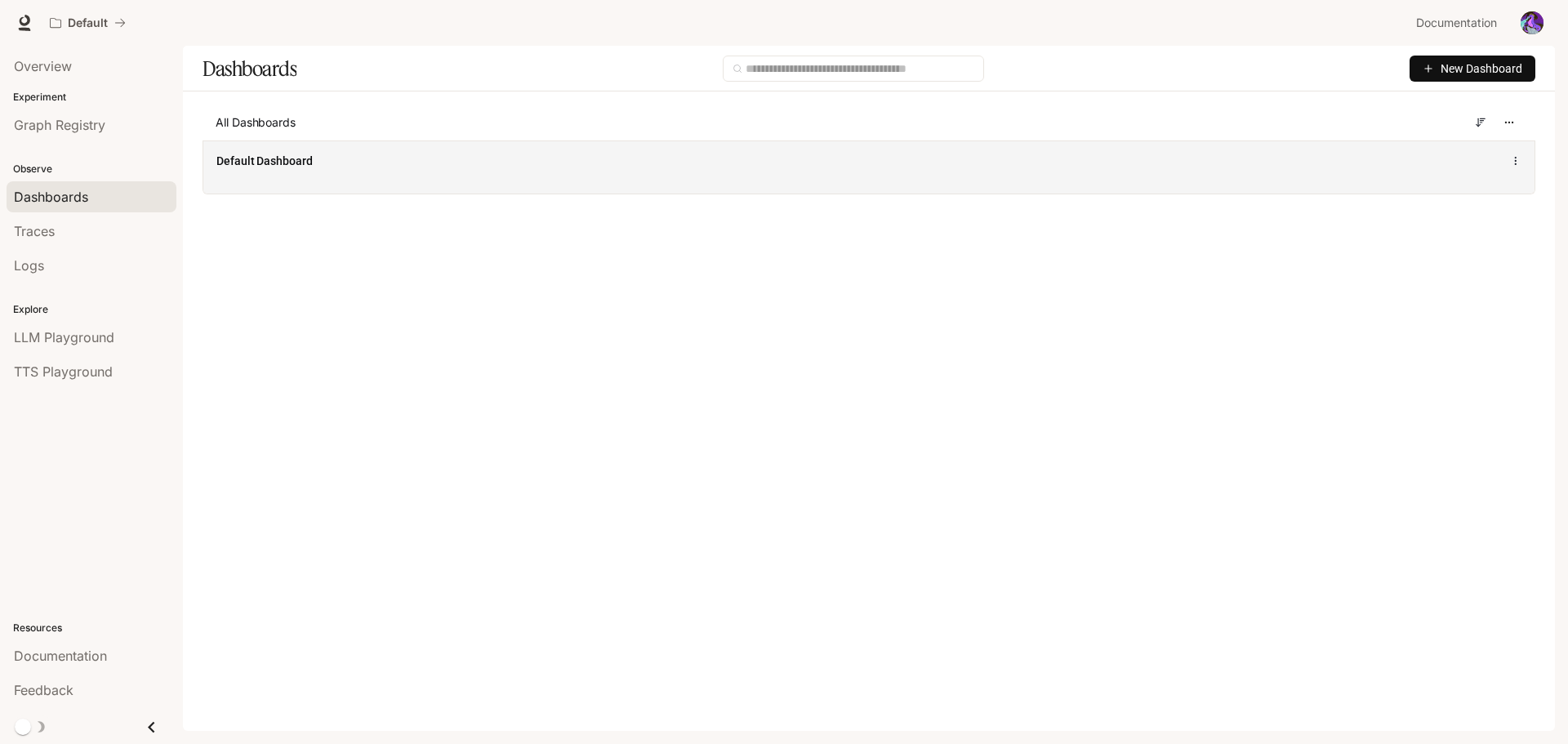
click at [465, 192] on div "Default Dashboard" at bounding box center [869, 167] width 1331 height 53
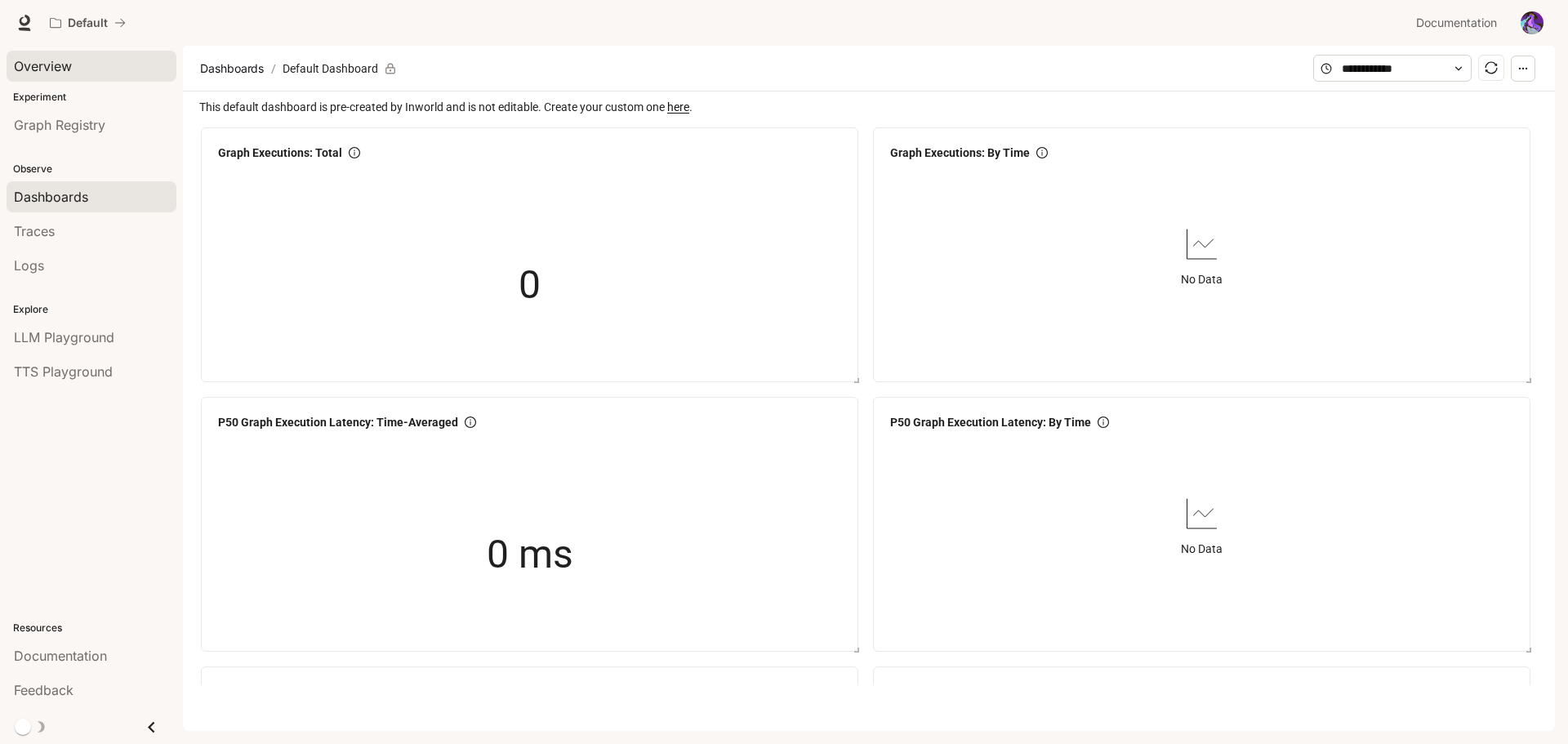
click at [76, 69] on div "Overview" at bounding box center [91, 65] width 155 height 19
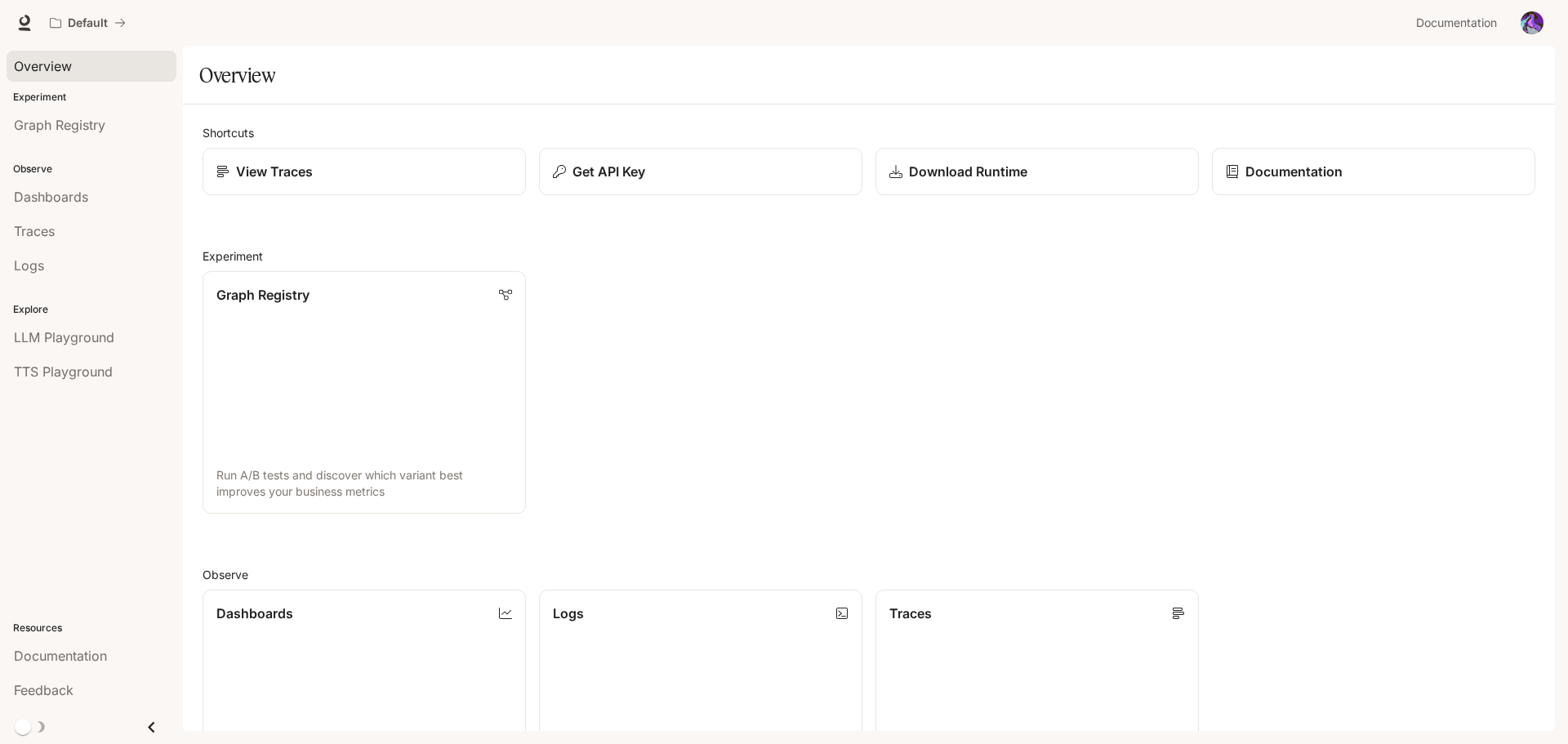
scroll to position [435, 0]
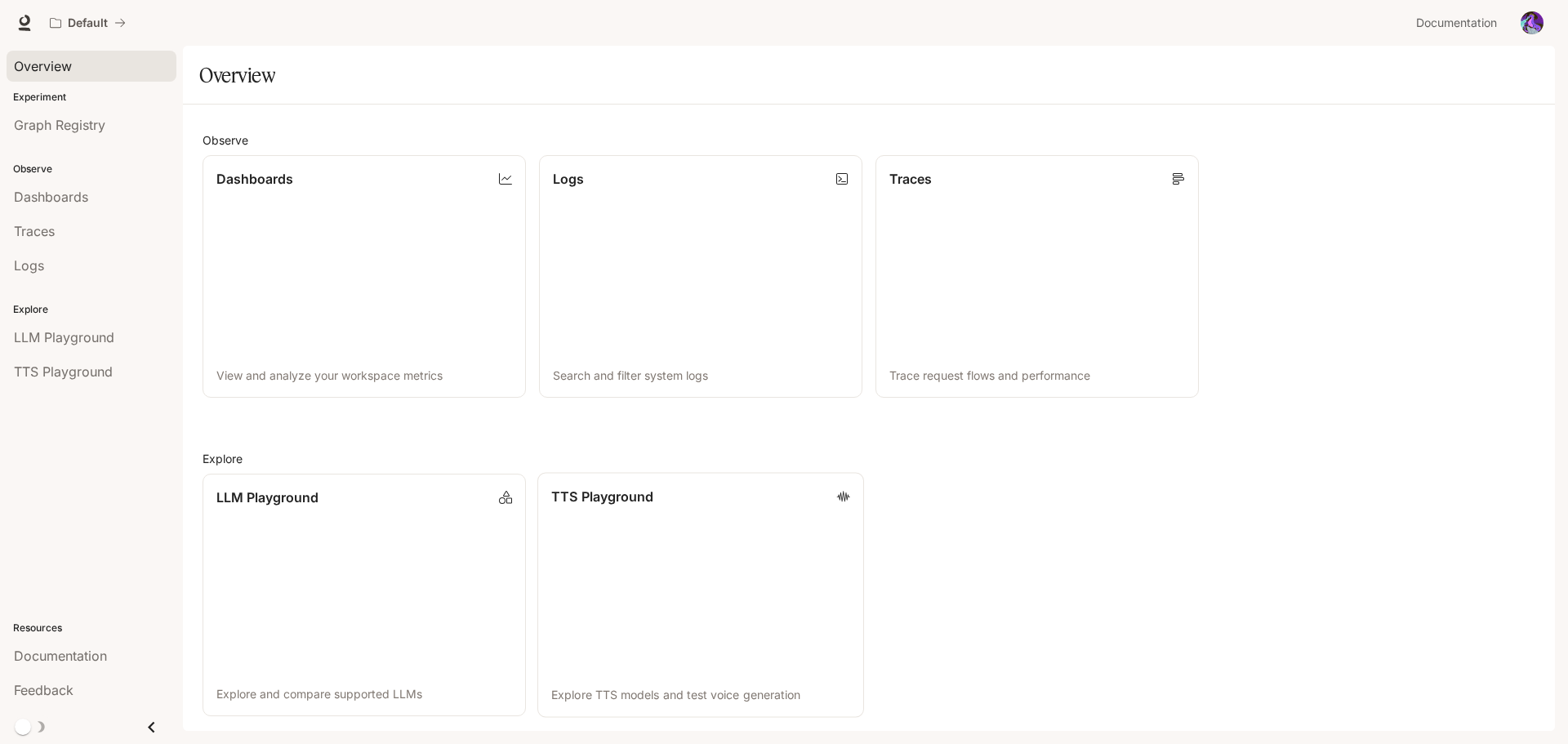
click at [763, 546] on link "TTS Playground Explore TTS models and test voice generation" at bounding box center [700, 595] width 327 height 245
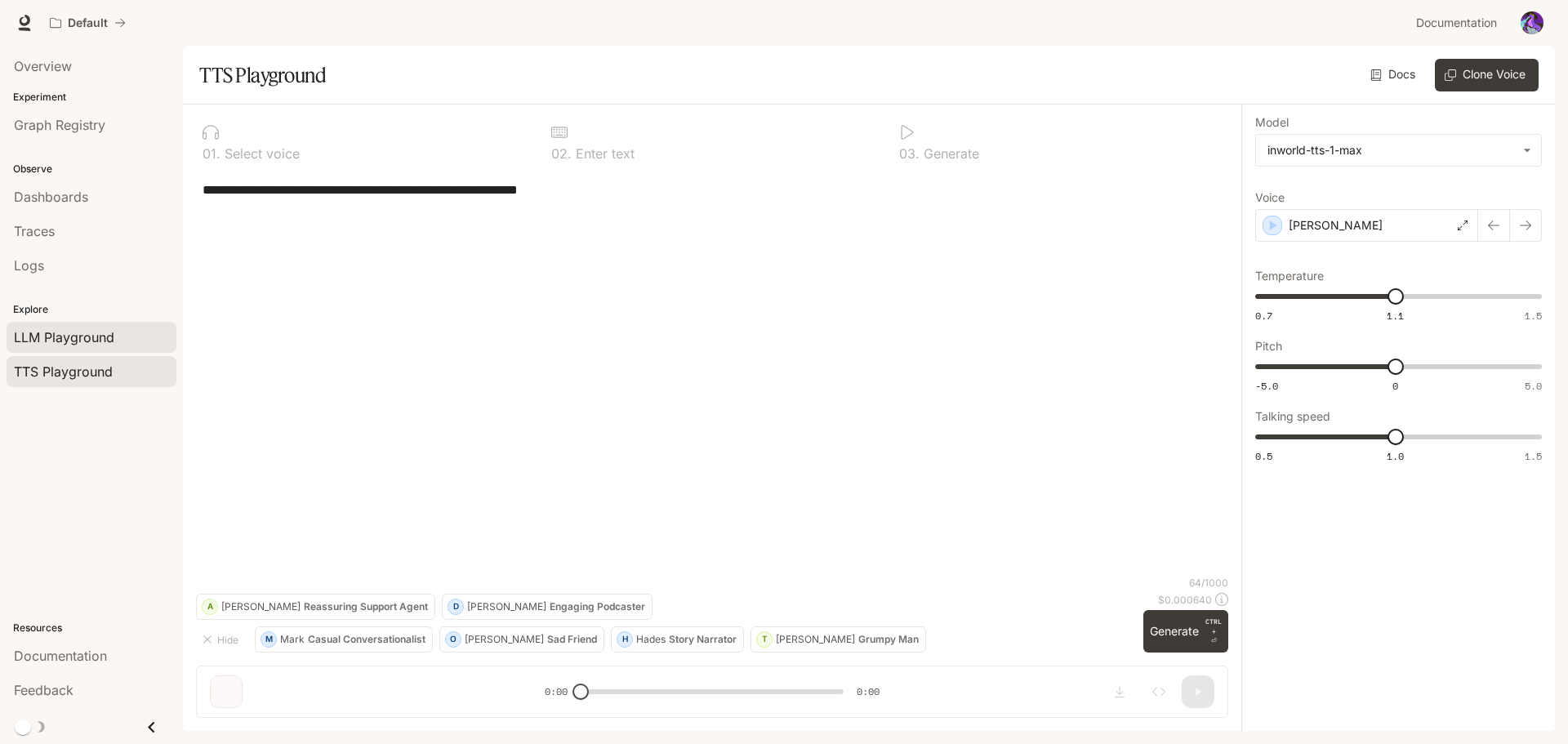
click at [120, 347] on link "LLM Playground" at bounding box center [91, 337] width 170 height 31
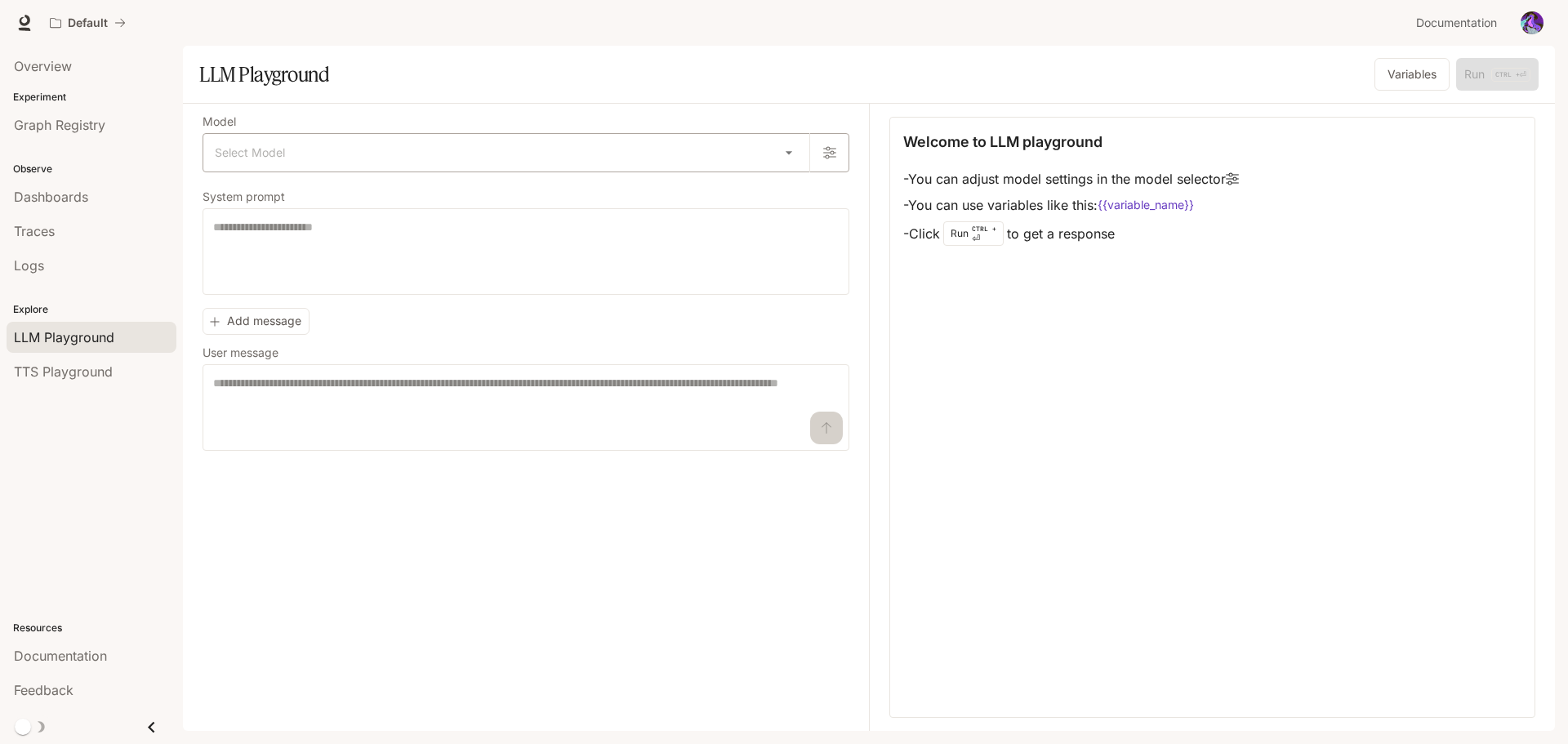
click at [591, 167] on body "Skip to main content Default Documentation Documentation Portal Overview Experi…" at bounding box center [784, 372] width 1568 height 744
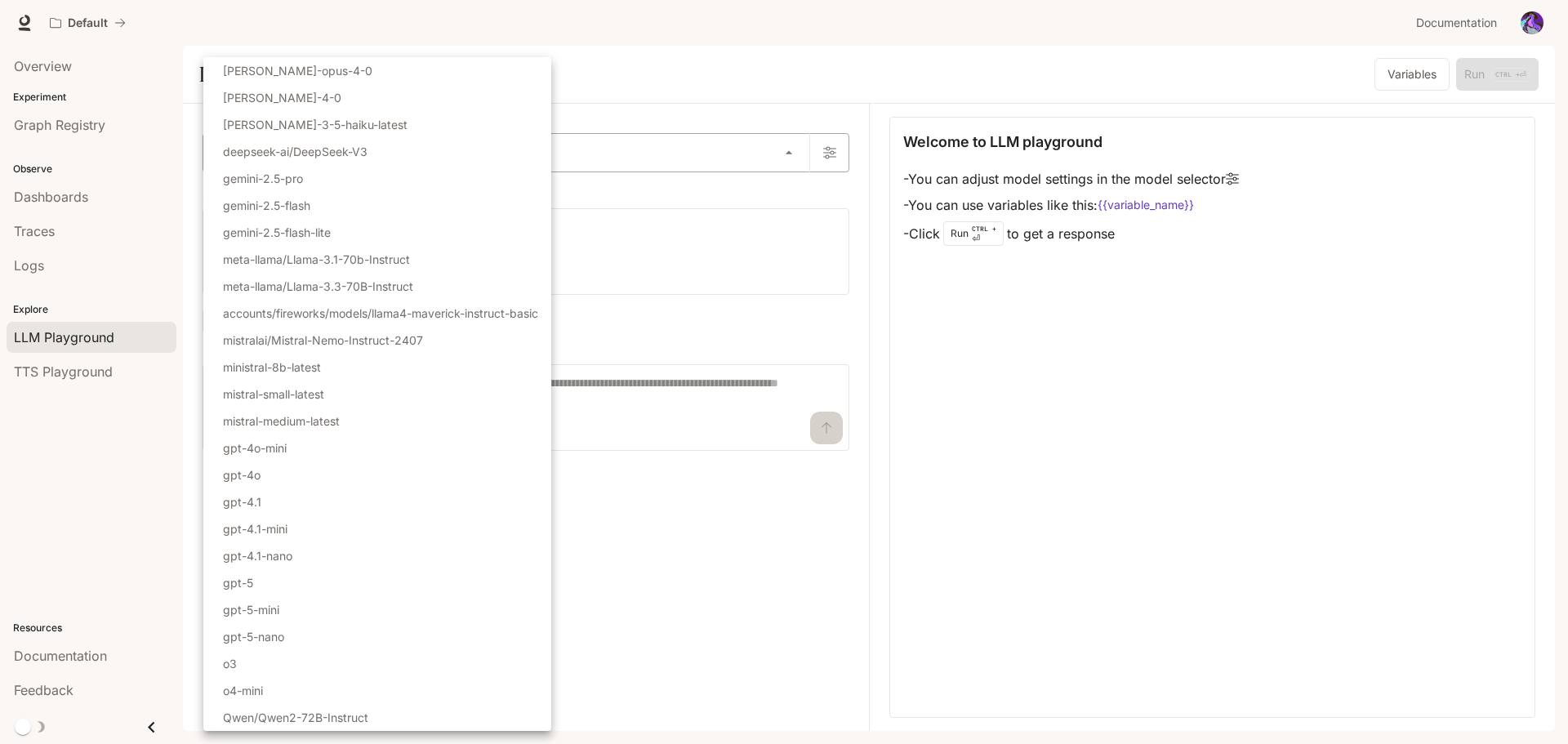
click at [591, 167] on div at bounding box center [784, 372] width 1568 height 744
